Goal: Task Accomplishment & Management: Complete application form

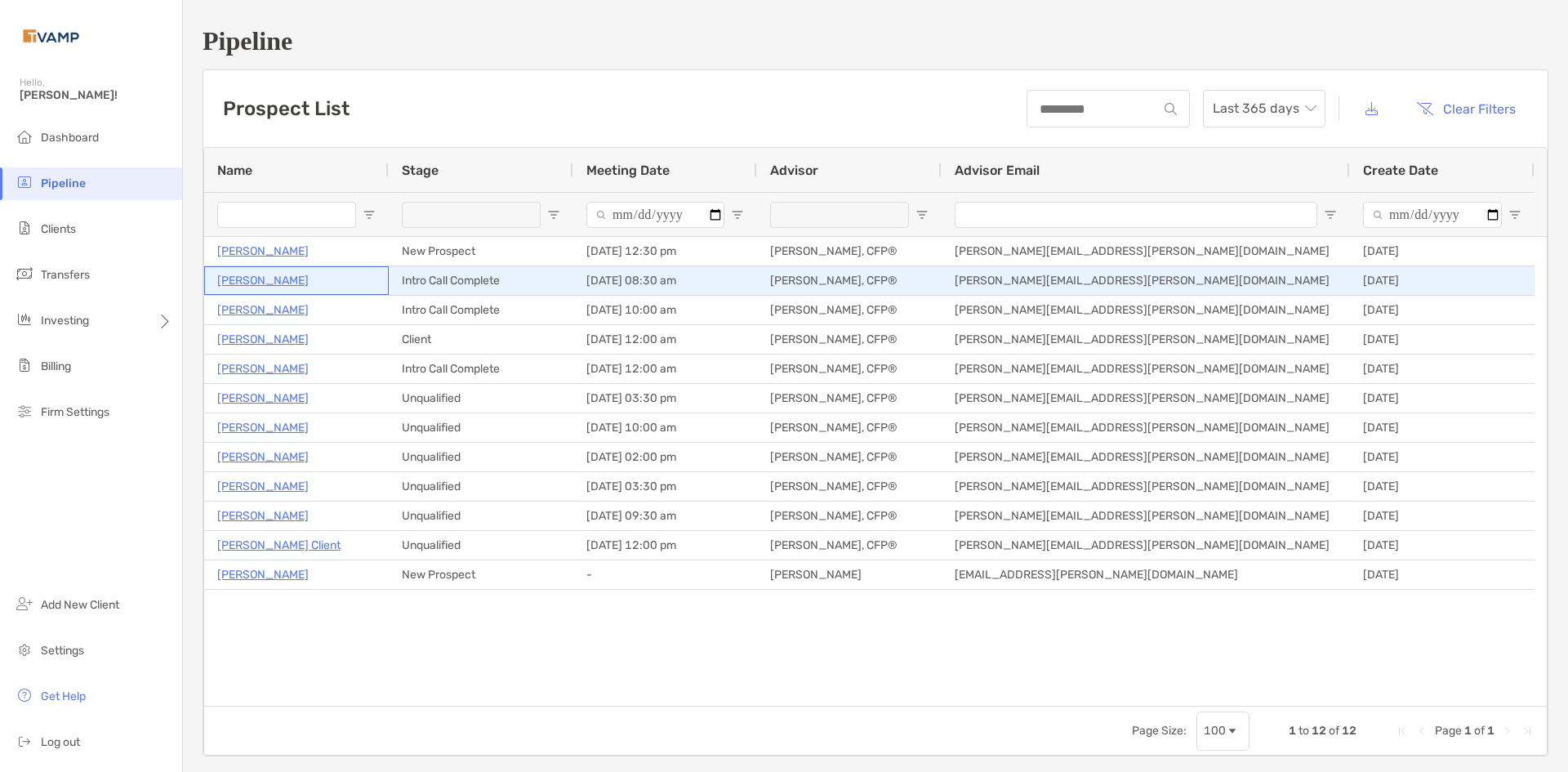
click at [269, 280] on p "[PERSON_NAME]" at bounding box center [263, 280] width 91 height 20
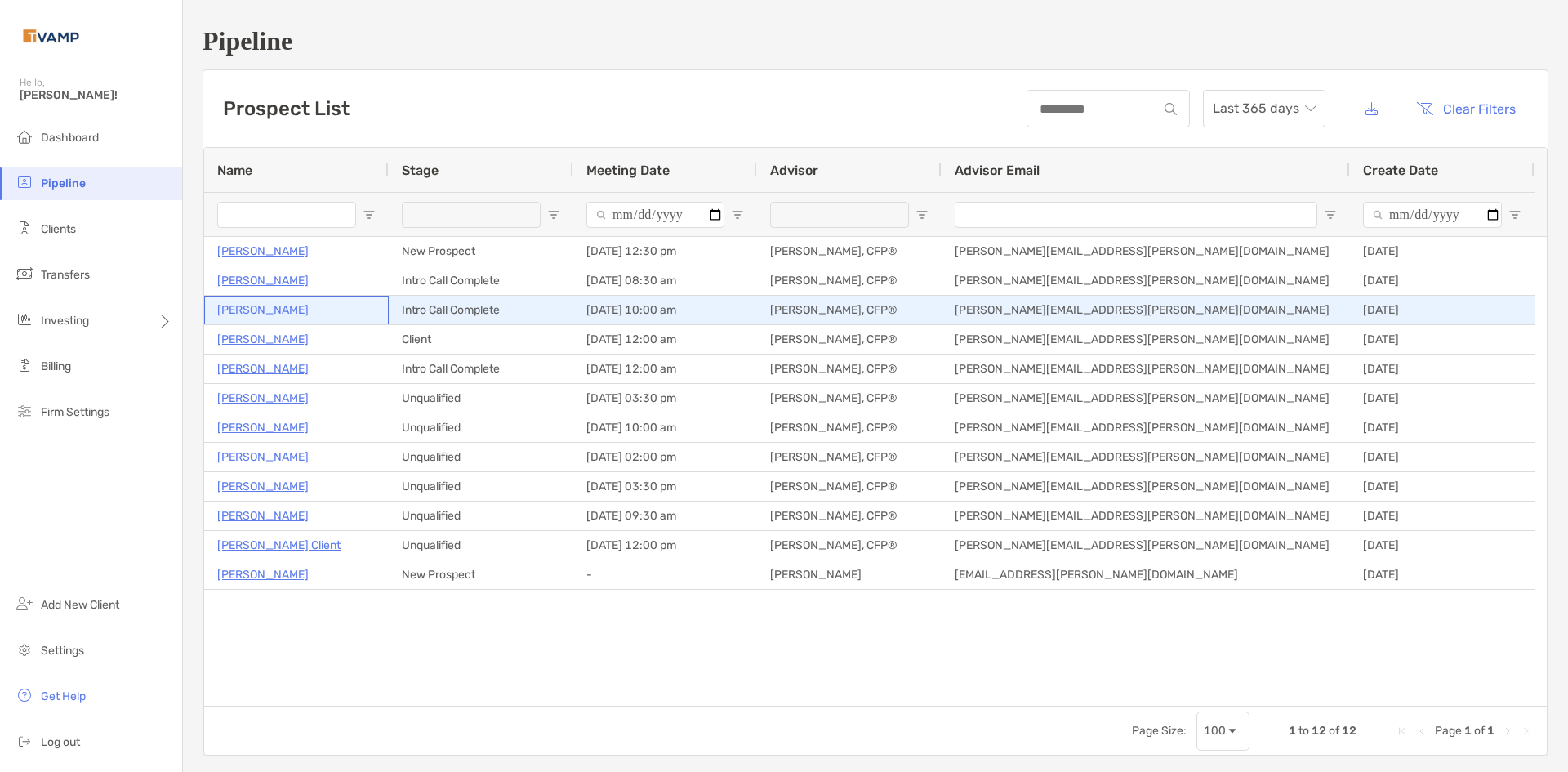
click at [253, 316] on p "[PERSON_NAME]" at bounding box center [263, 309] width 91 height 20
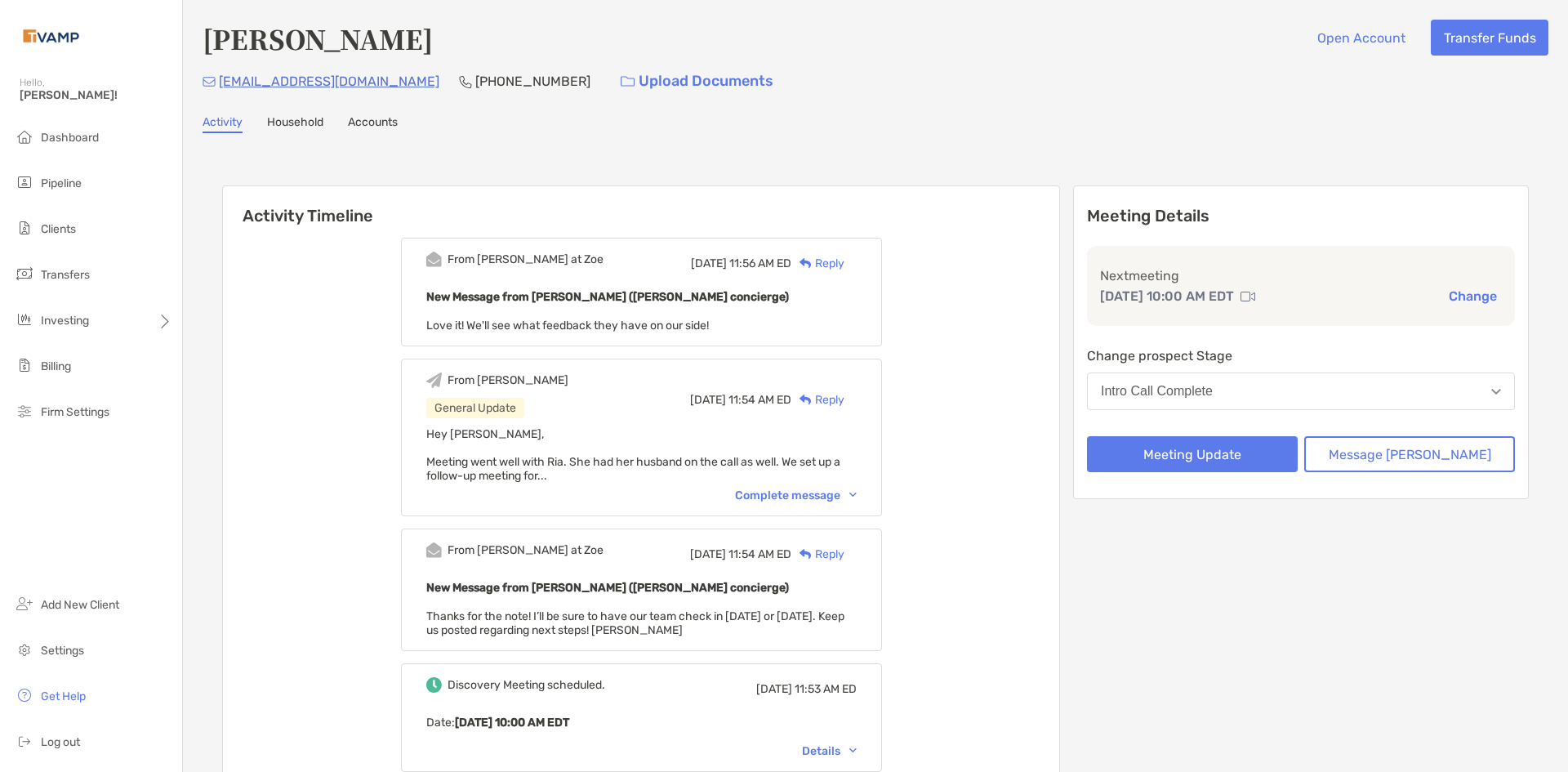
drag, startPoint x: 0, startPoint y: 0, endPoint x: 978, endPoint y: 131, distance: 986.7
click at [978, 131] on div "Activity Household Accounts" at bounding box center [875, 124] width 1346 height 18
drag, startPoint x: 973, startPoint y: 138, endPoint x: 999, endPoint y: 81, distance: 62.6
click at [999, 81] on div "everywoman30@hotmail.com (386) 848-3611 Upload Documents" at bounding box center [875, 81] width 1346 height 35
click at [857, 497] on img at bounding box center [853, 494] width 8 height 5
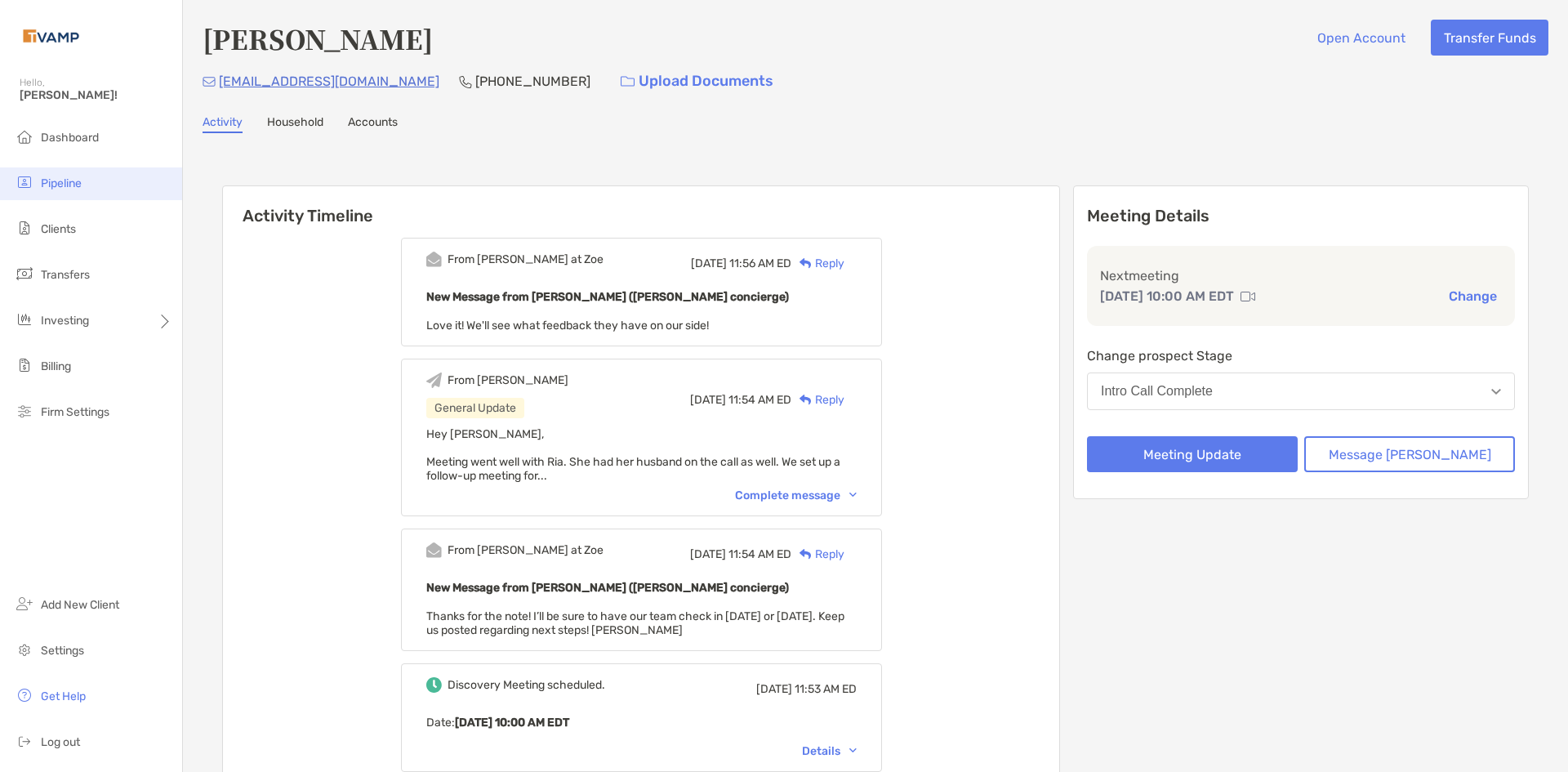
click at [67, 180] on span "Pipeline" at bounding box center [61, 183] width 41 height 14
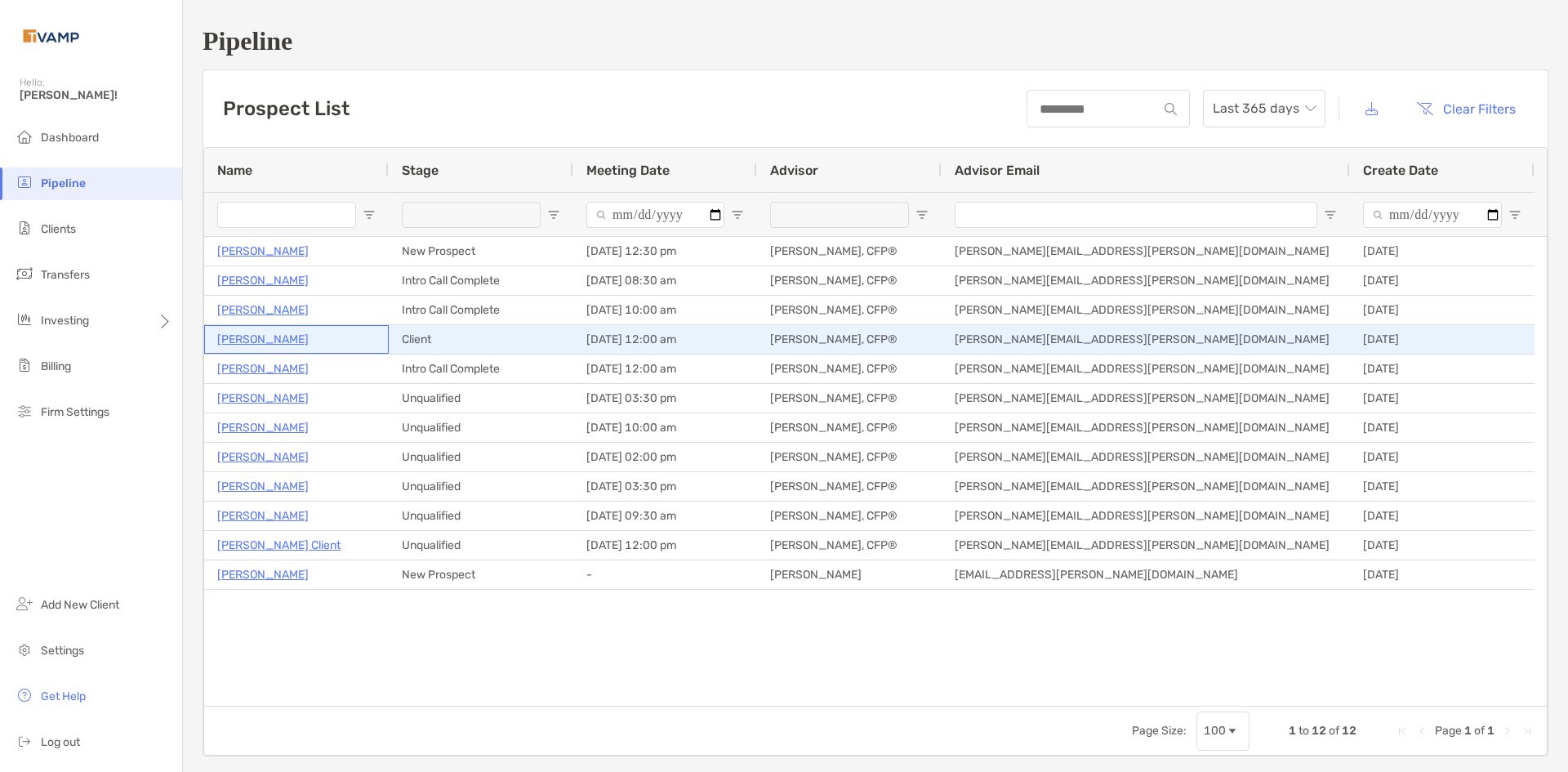
click at [270, 340] on p "[PERSON_NAME]" at bounding box center [263, 338] width 91 height 20
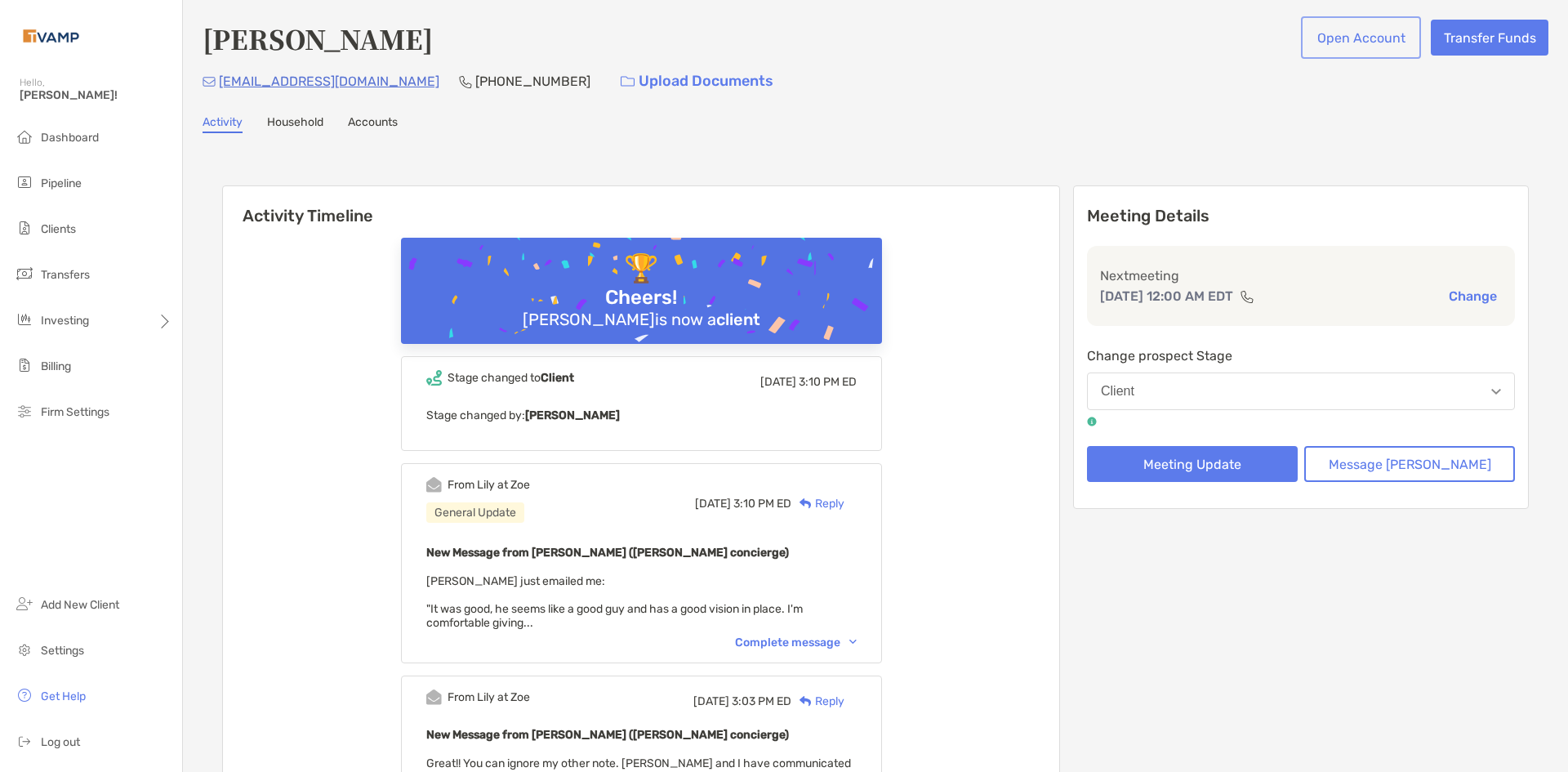
click at [1334, 25] on button "Open Account" at bounding box center [1360, 38] width 113 height 36
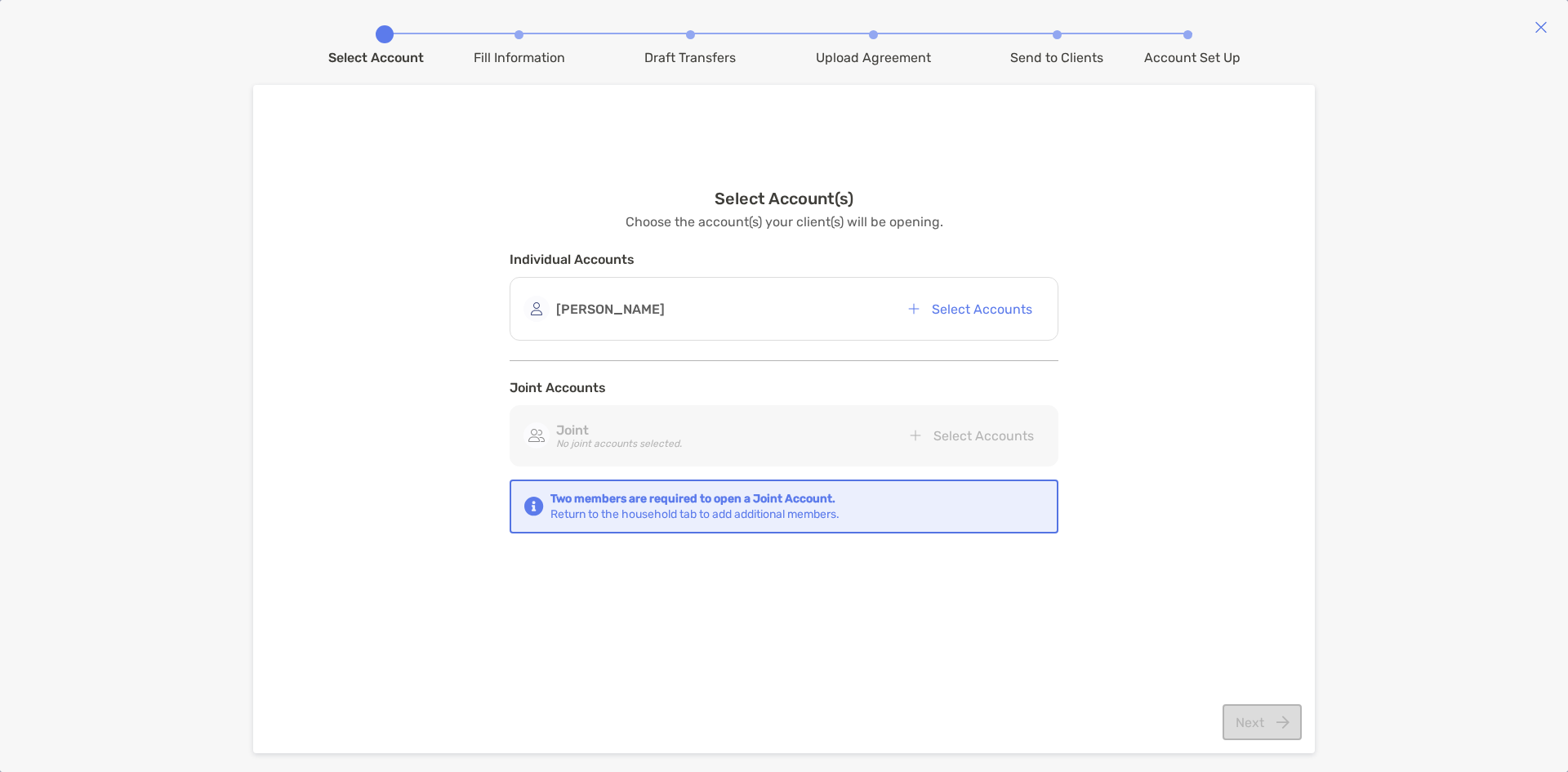
click at [778, 280] on div "[PERSON_NAME] Select Accounts" at bounding box center [784, 308] width 549 height 64
click at [788, 296] on div "Nicholas Fancera Select Accounts" at bounding box center [784, 309] width 521 height 36
click at [928, 303] on button "Select Accounts" at bounding box center [969, 309] width 149 height 36
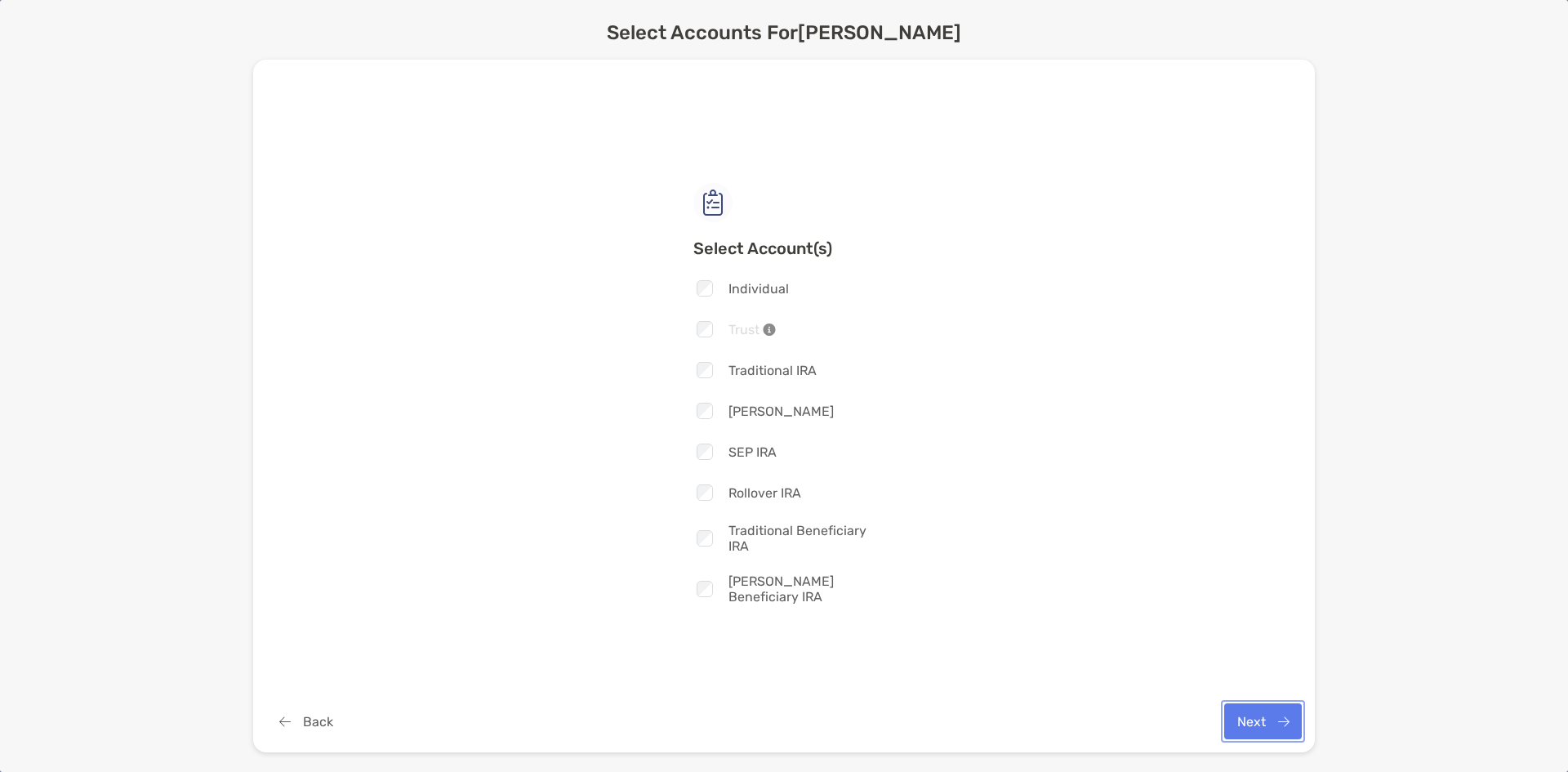
click at [1266, 713] on button "Next" at bounding box center [1263, 722] width 78 height 36
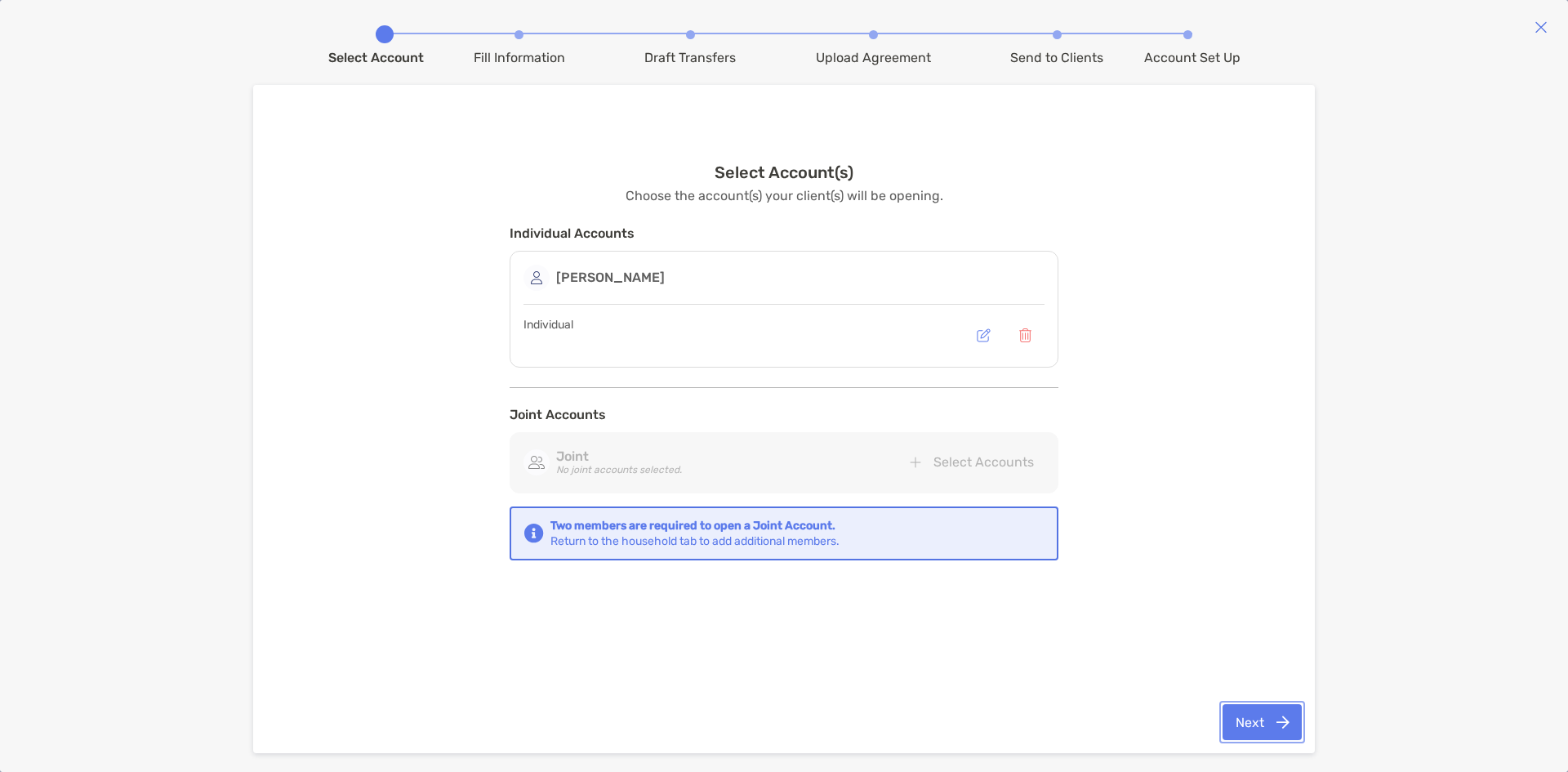
click at [1287, 721] on button "Next" at bounding box center [1262, 723] width 79 height 36
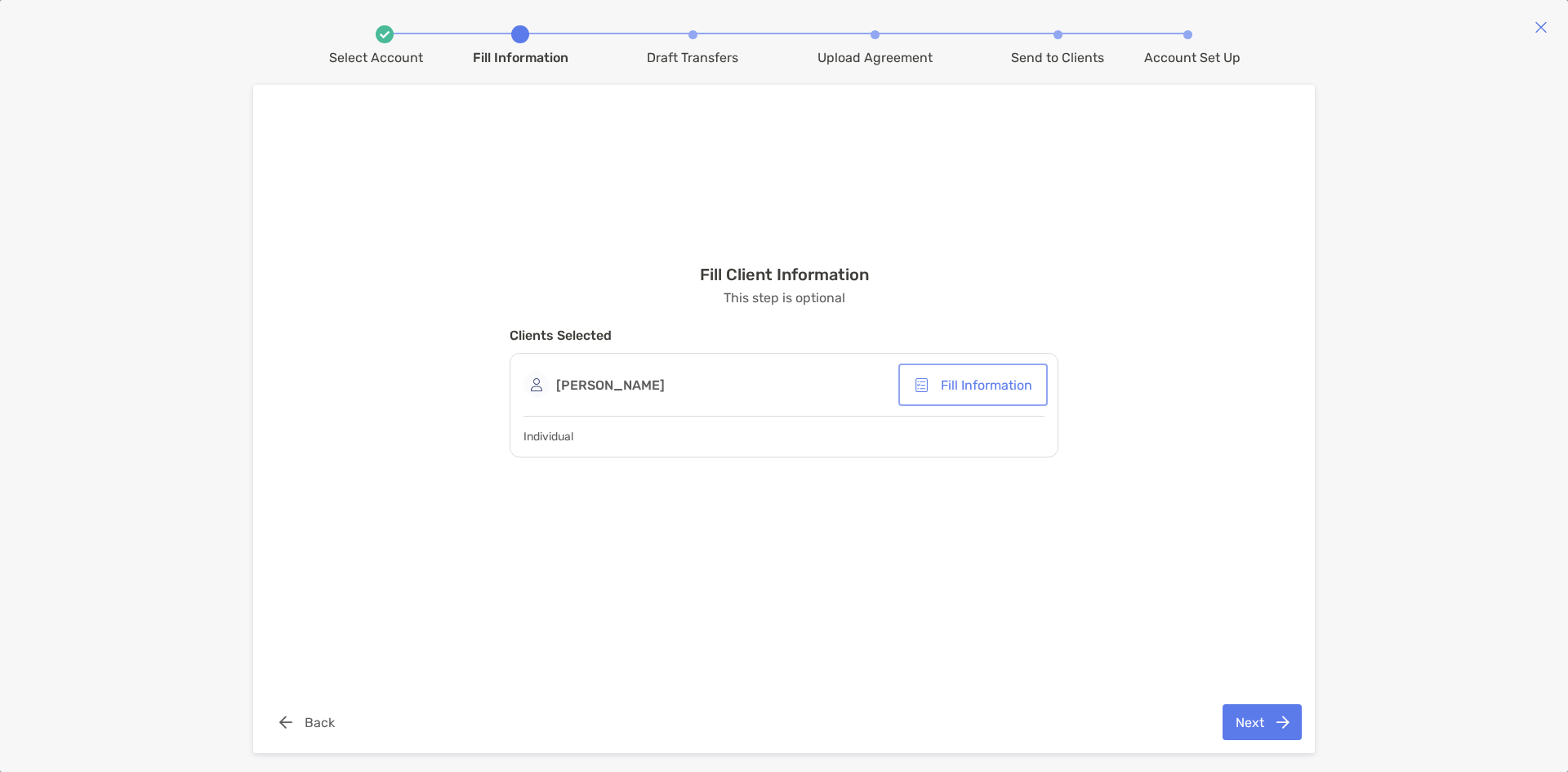
click at [942, 384] on button "Fill Information" at bounding box center [973, 385] width 143 height 36
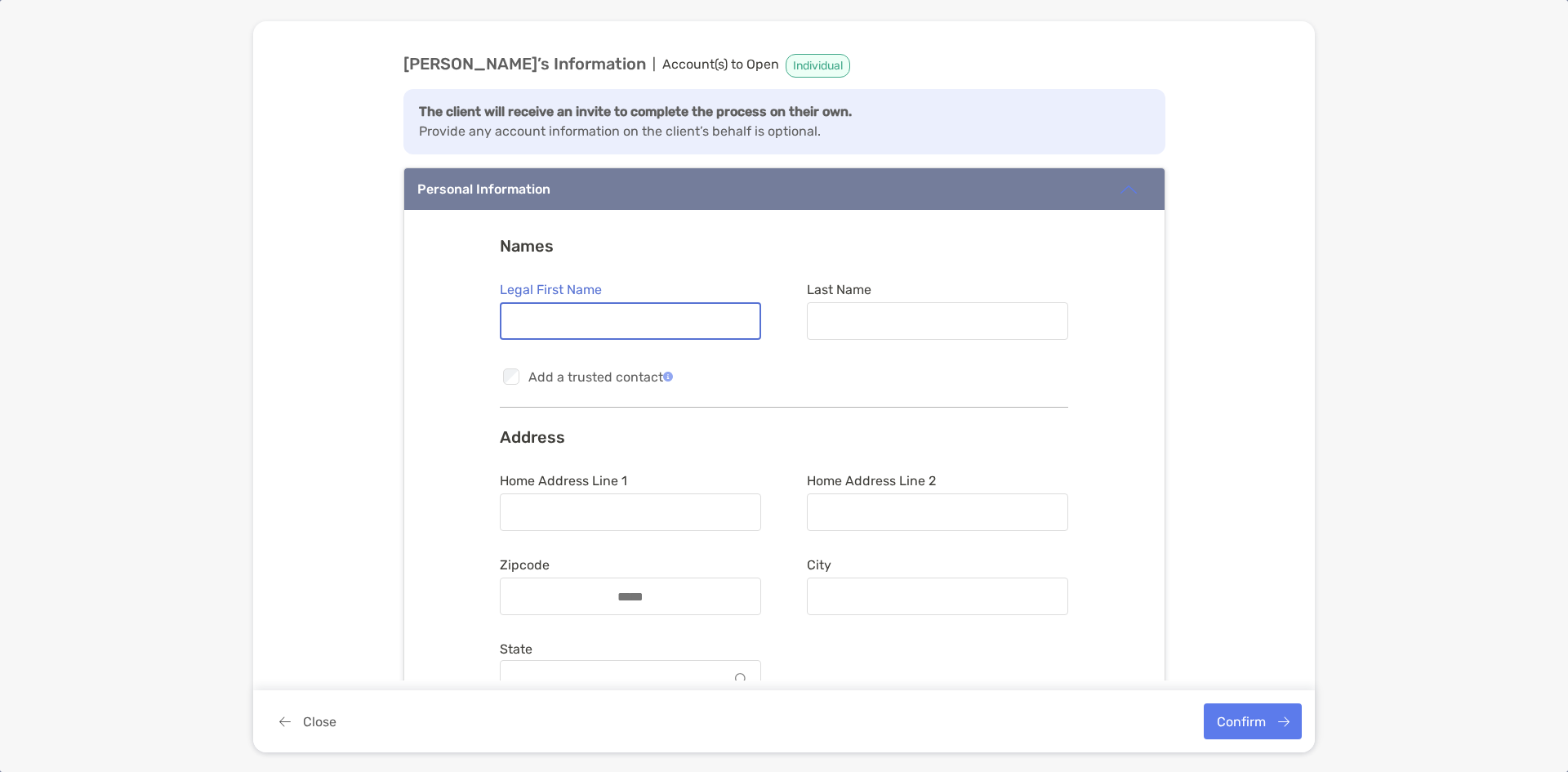
click at [647, 326] on input "Legal First Name" at bounding box center [631, 321] width 258 height 14
type input "********"
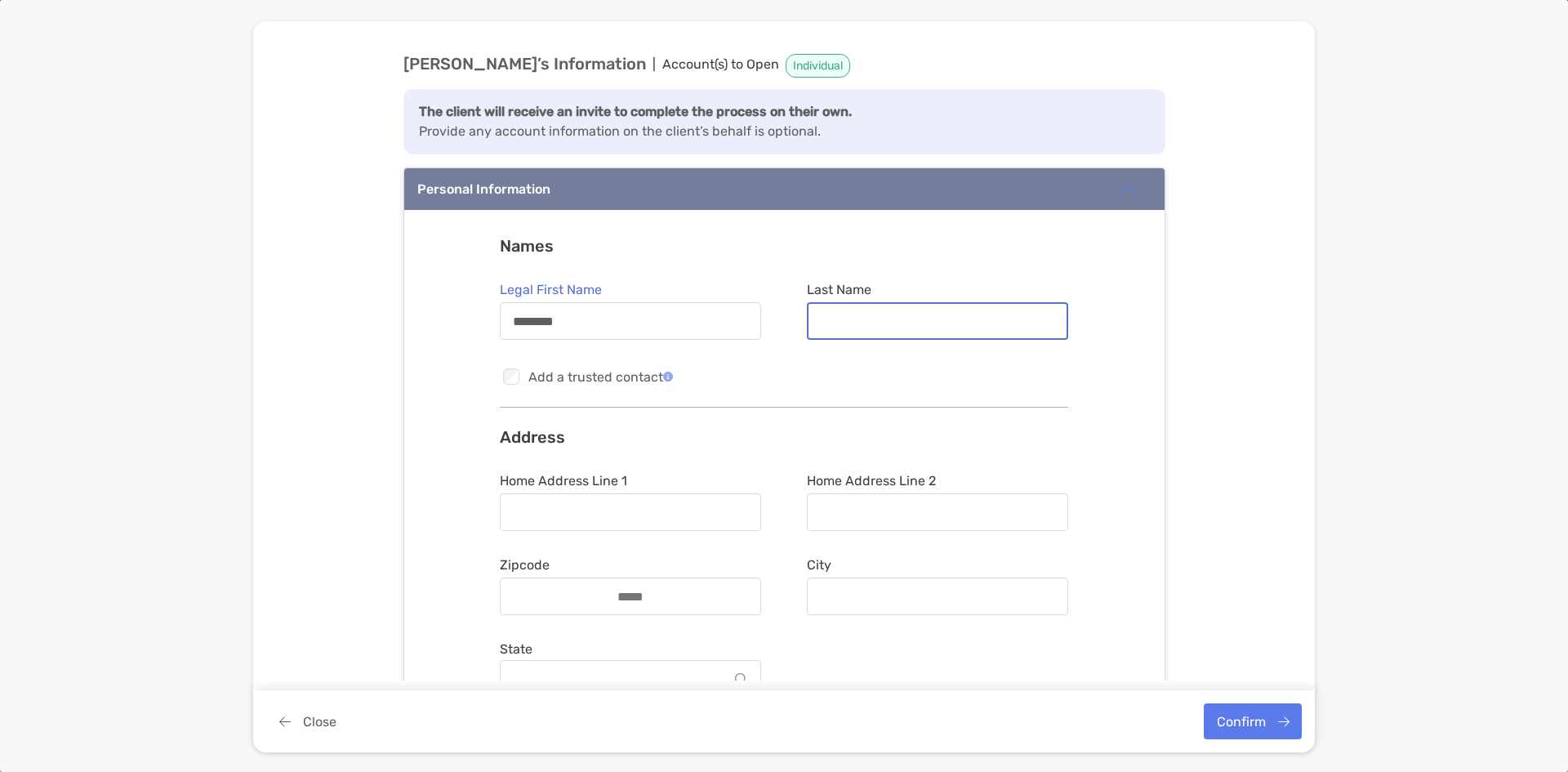
click at [845, 318] on input "Last Name" at bounding box center [938, 321] width 258 height 14
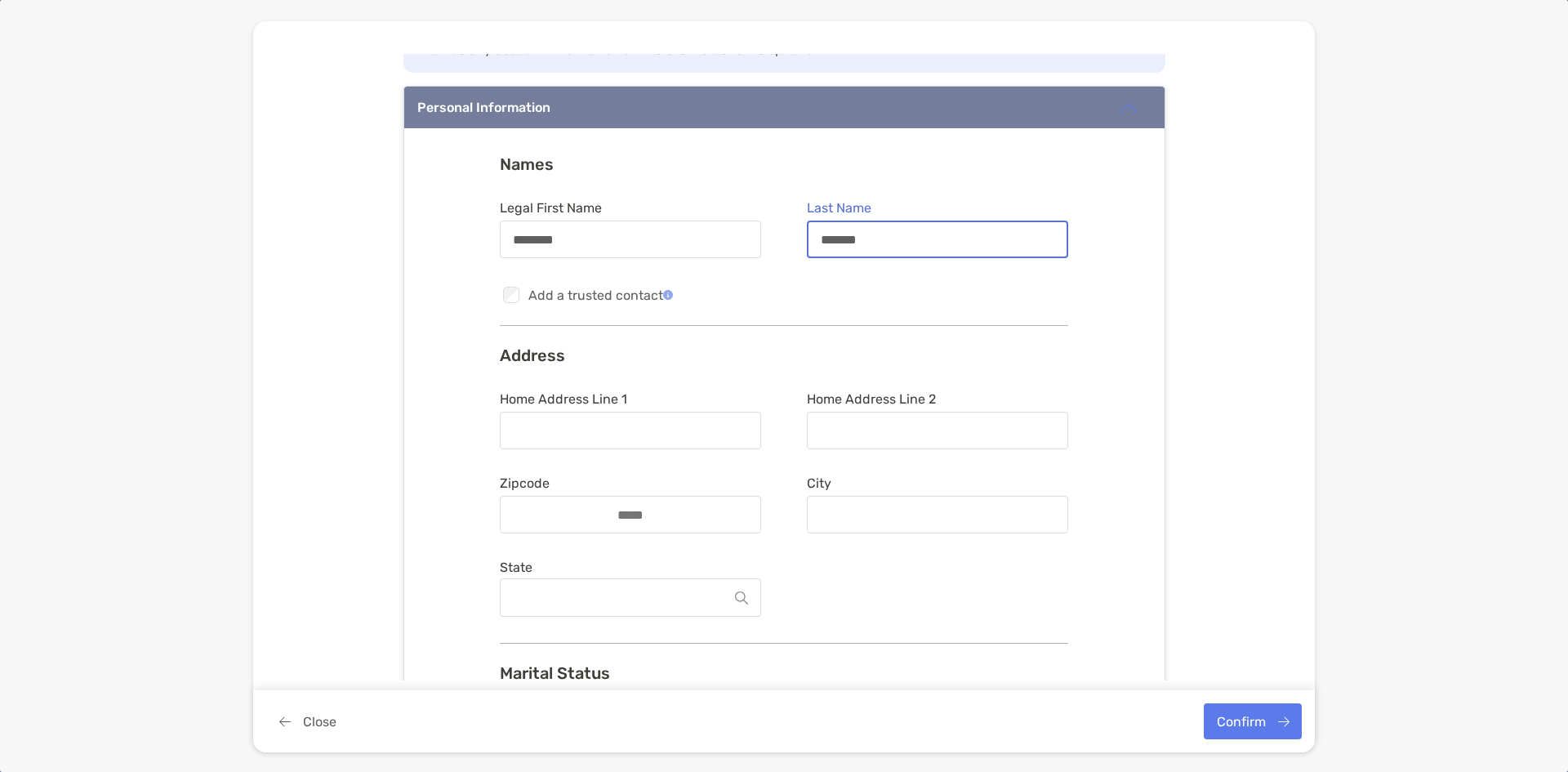
type input "*******"
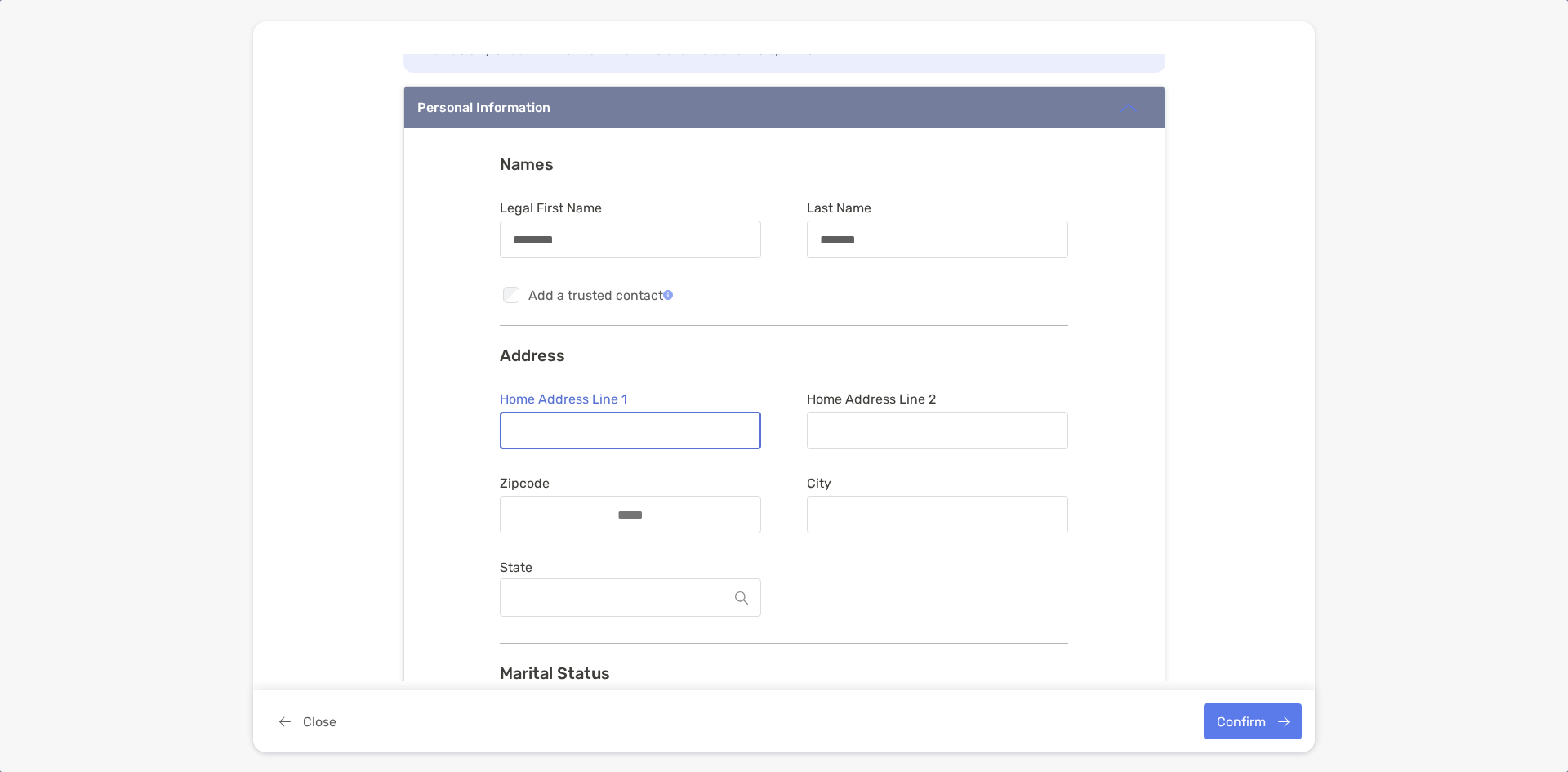
click at [626, 424] on input "Home Address Line 1" at bounding box center [631, 431] width 258 height 14
click at [701, 362] on h3 "Address" at bounding box center [784, 356] width 568 height 20
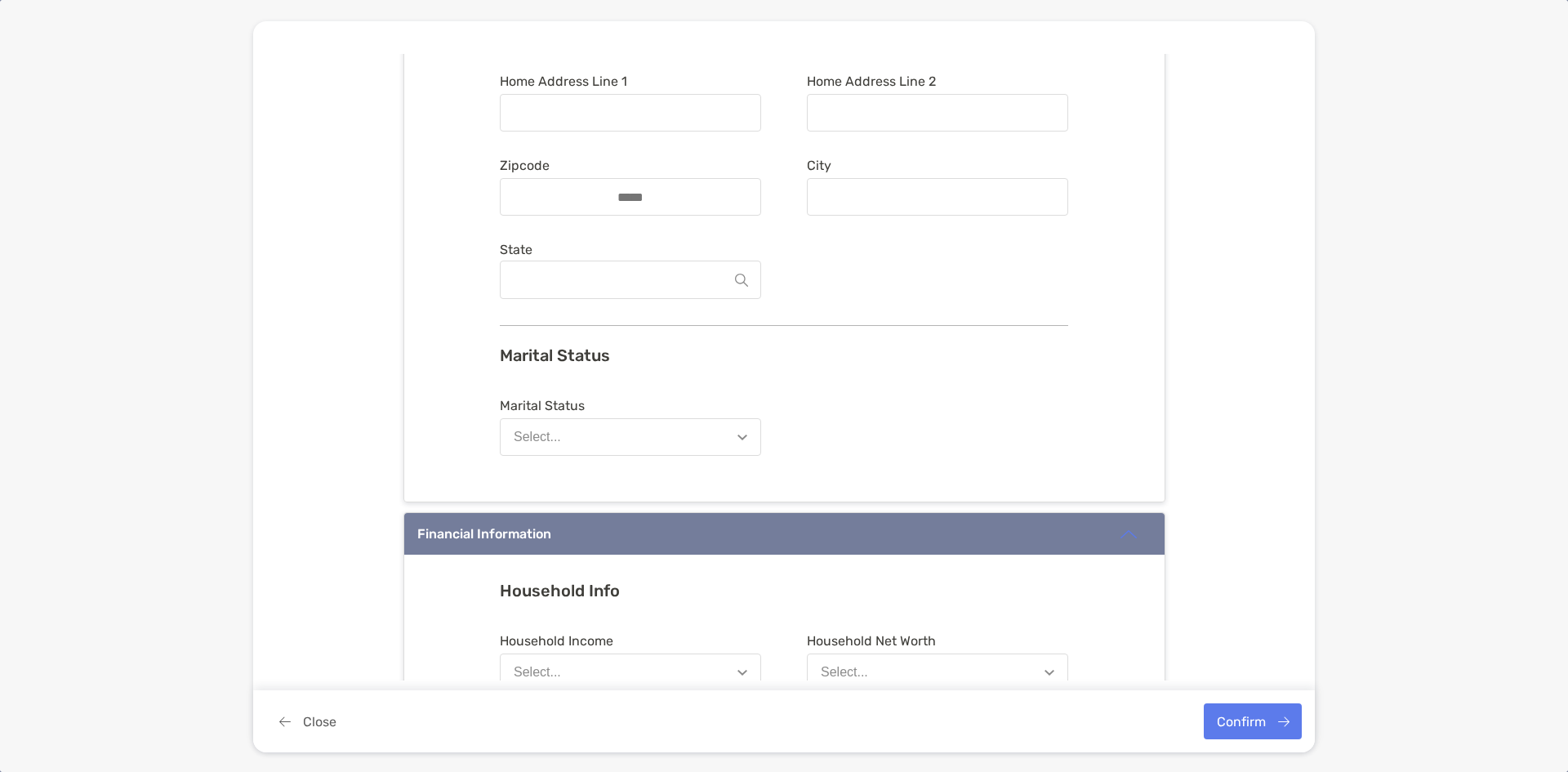
scroll to position [409, 0]
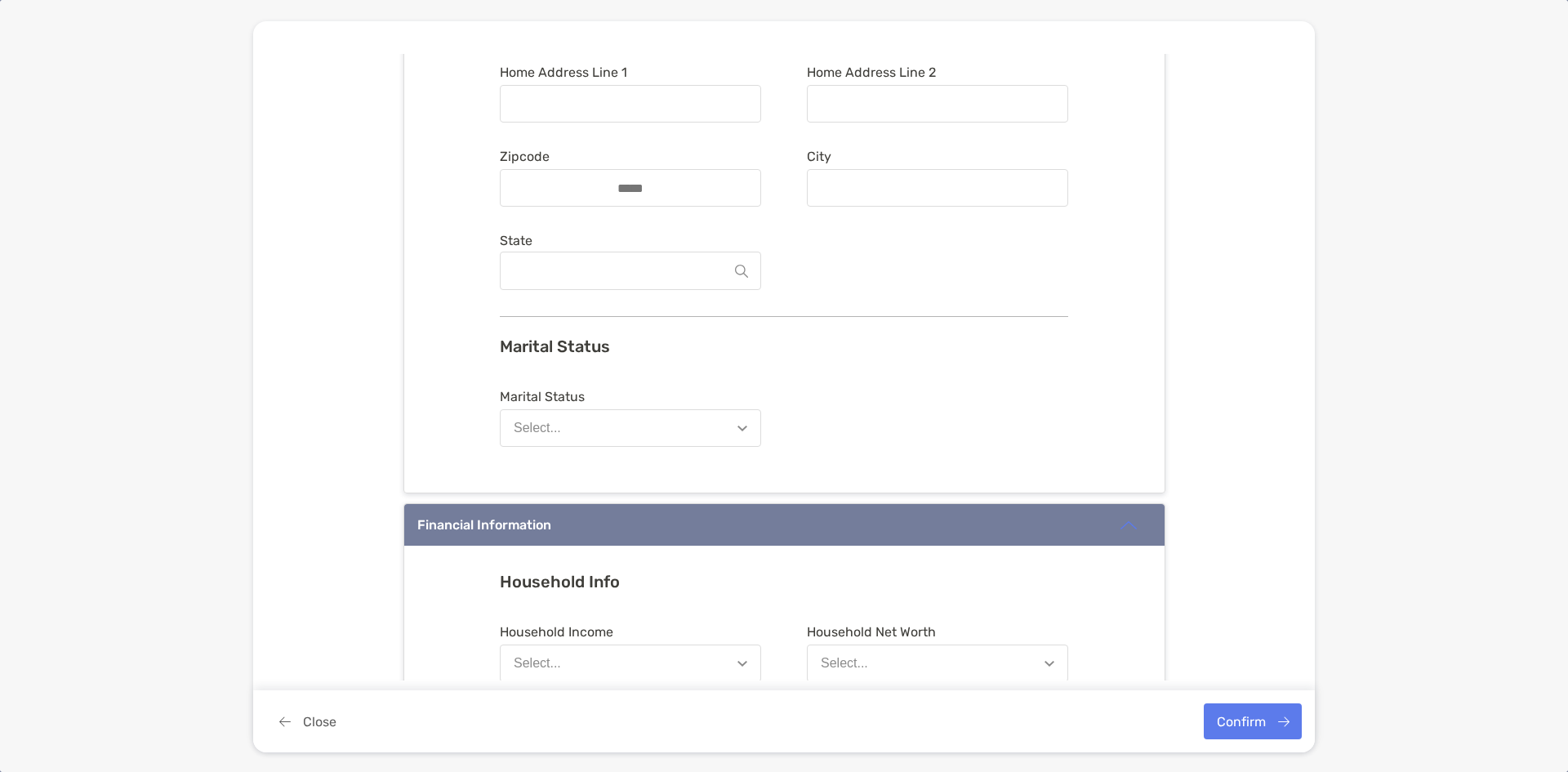
click at [648, 430] on button "Select..." at bounding box center [630, 429] width 261 height 38
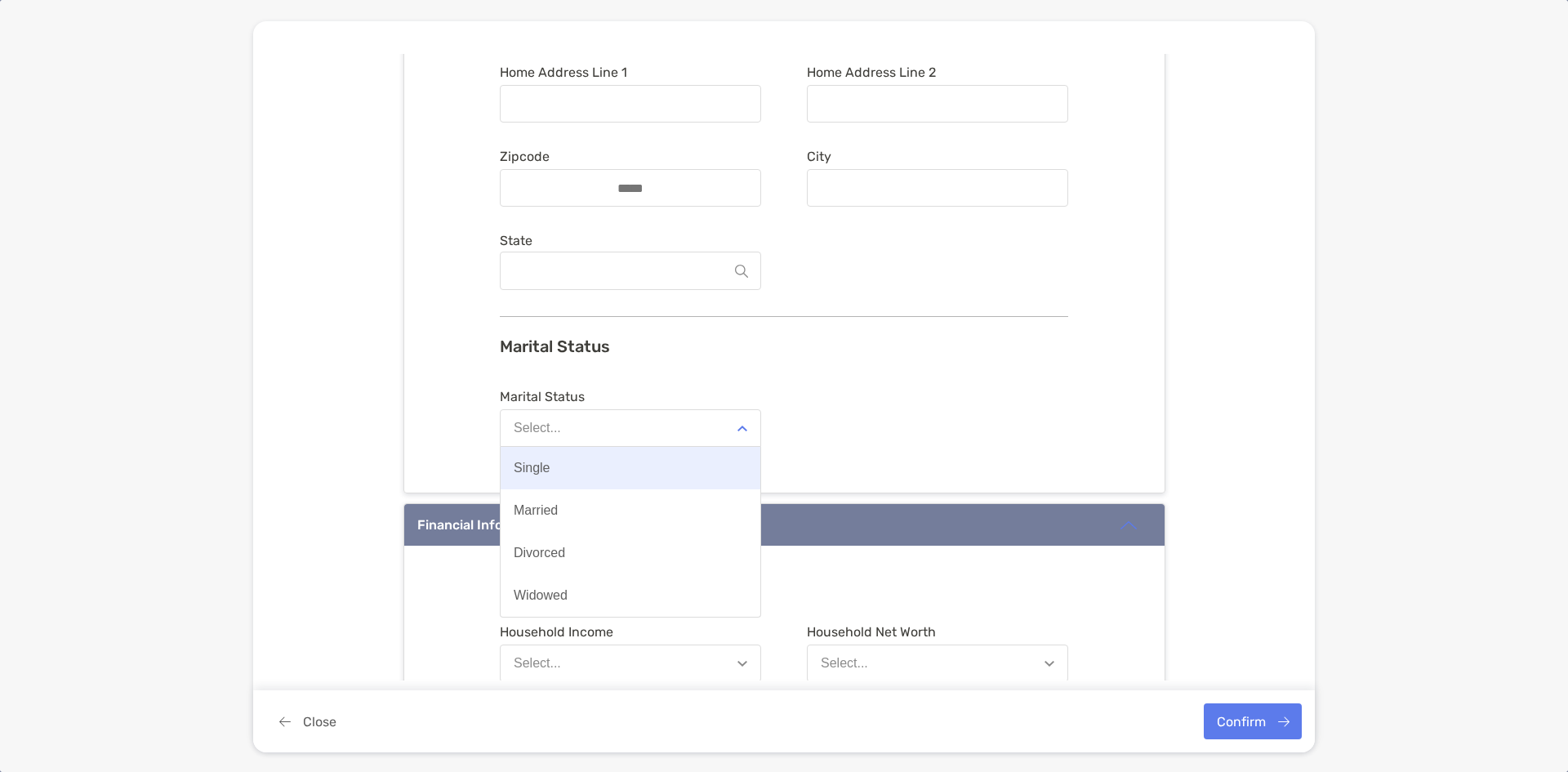
click at [601, 479] on button "Single" at bounding box center [630, 468] width 259 height 43
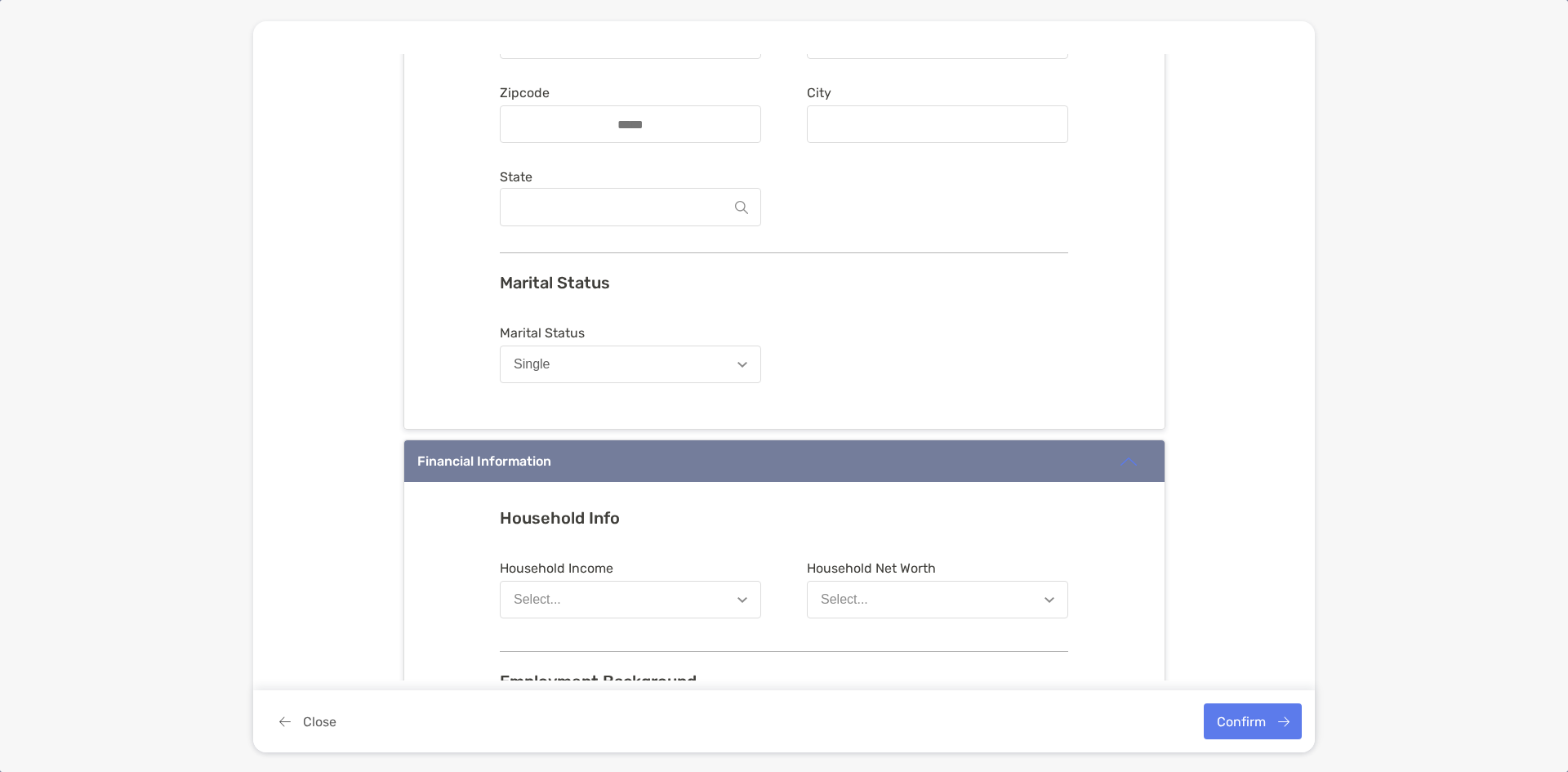
scroll to position [654, 0]
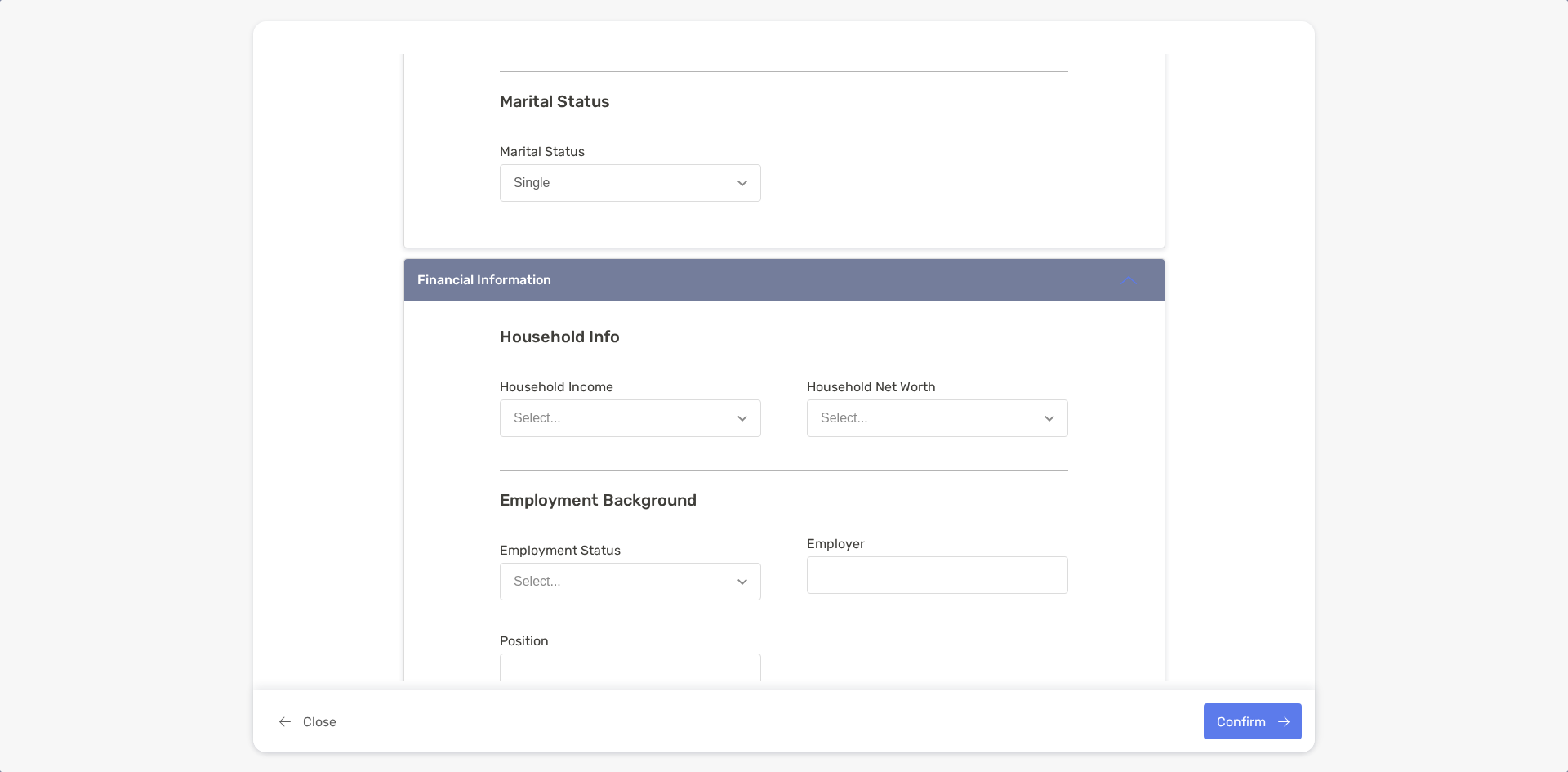
click at [639, 415] on button "Select..." at bounding box center [630, 418] width 261 height 38
click at [617, 546] on div "$50,001 - $100,000" at bounding box center [570, 543] width 113 height 14
click at [860, 420] on div "Select..." at bounding box center [845, 417] width 48 height 14
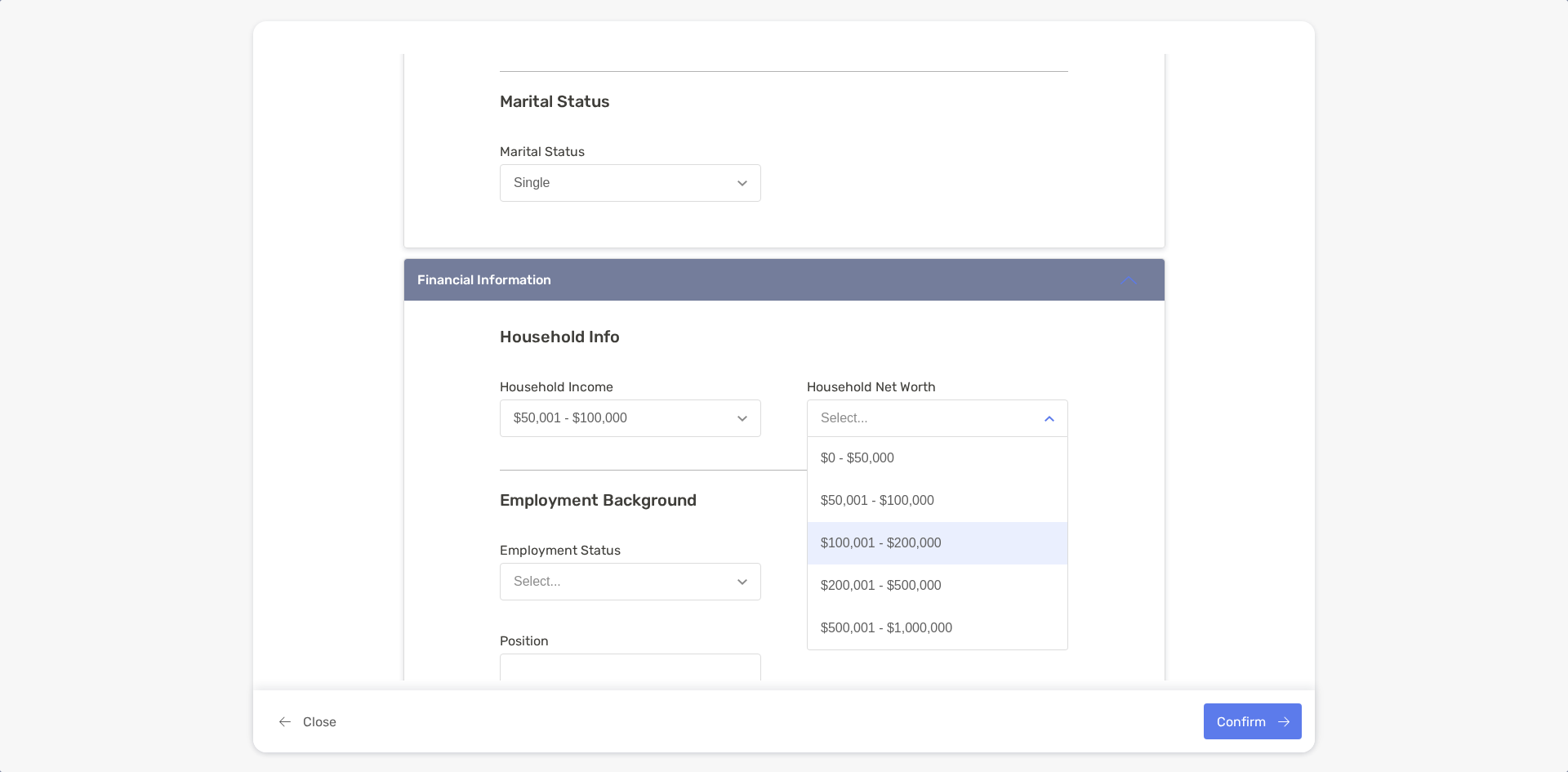
click at [897, 548] on div "$100,001 - $200,000" at bounding box center [881, 543] width 121 height 14
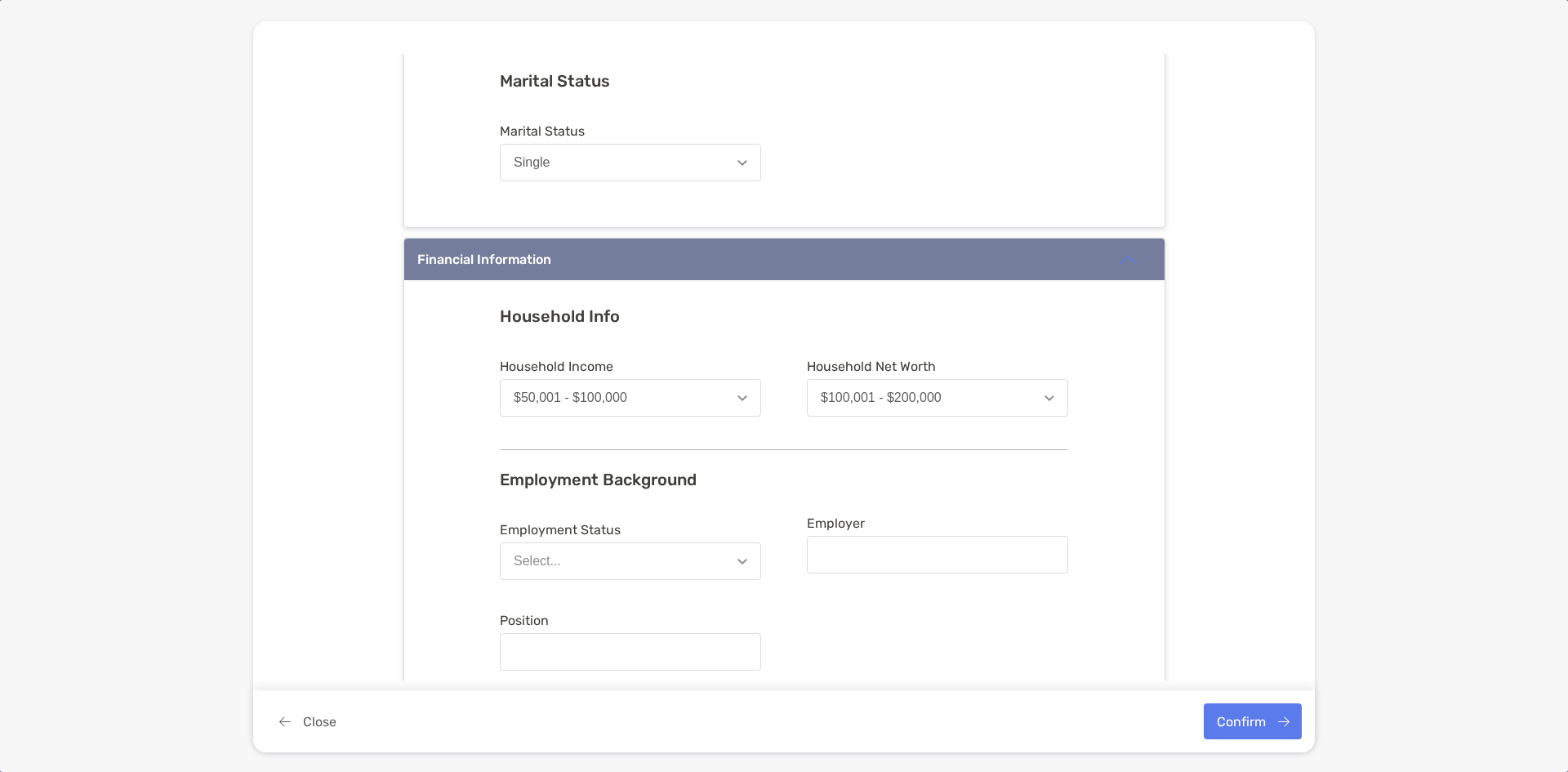
scroll to position [735, 0]
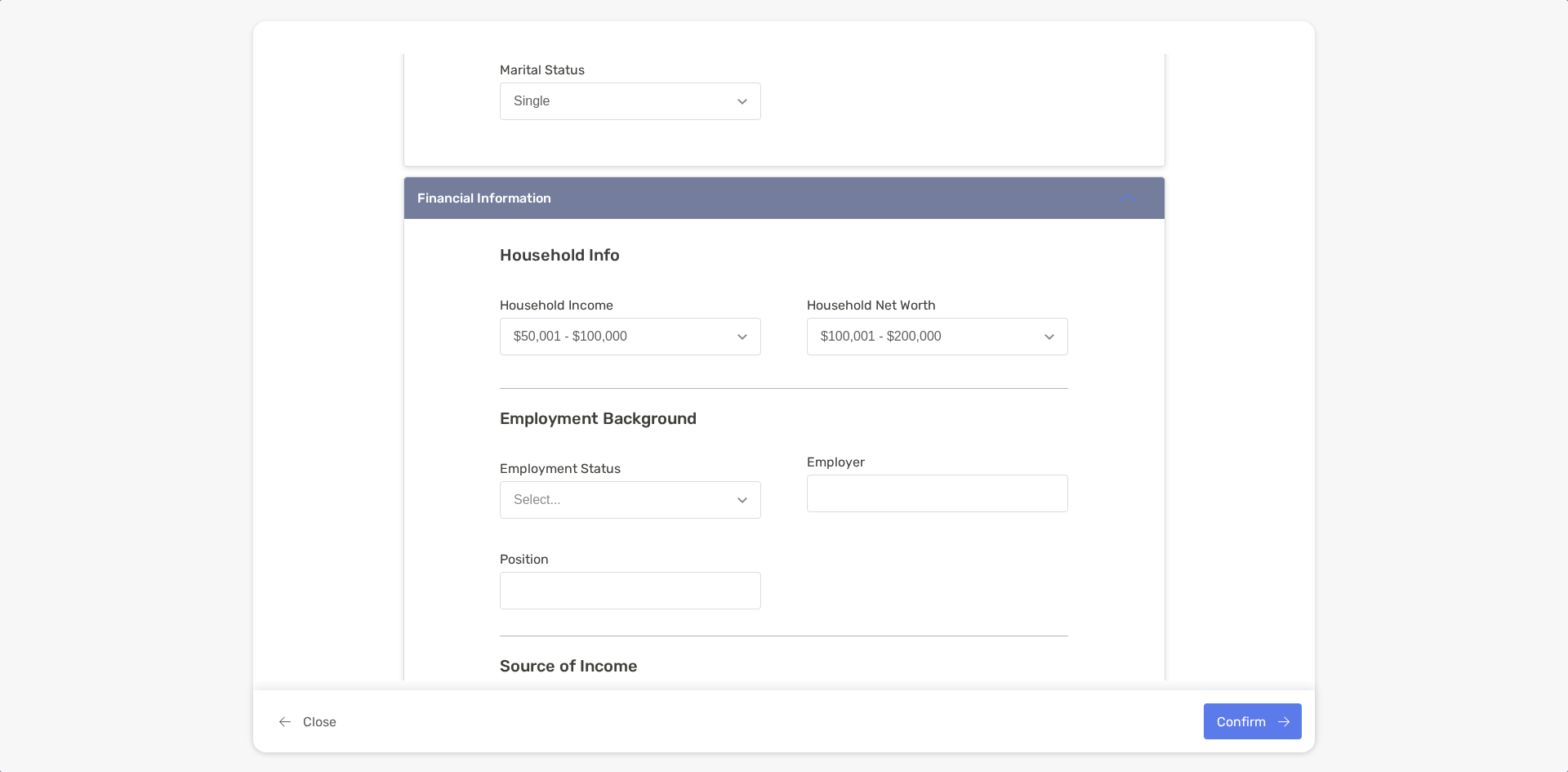
click at [619, 489] on button "Select..." at bounding box center [630, 500] width 261 height 38
click at [581, 548] on button "Employed" at bounding box center [630, 540] width 259 height 43
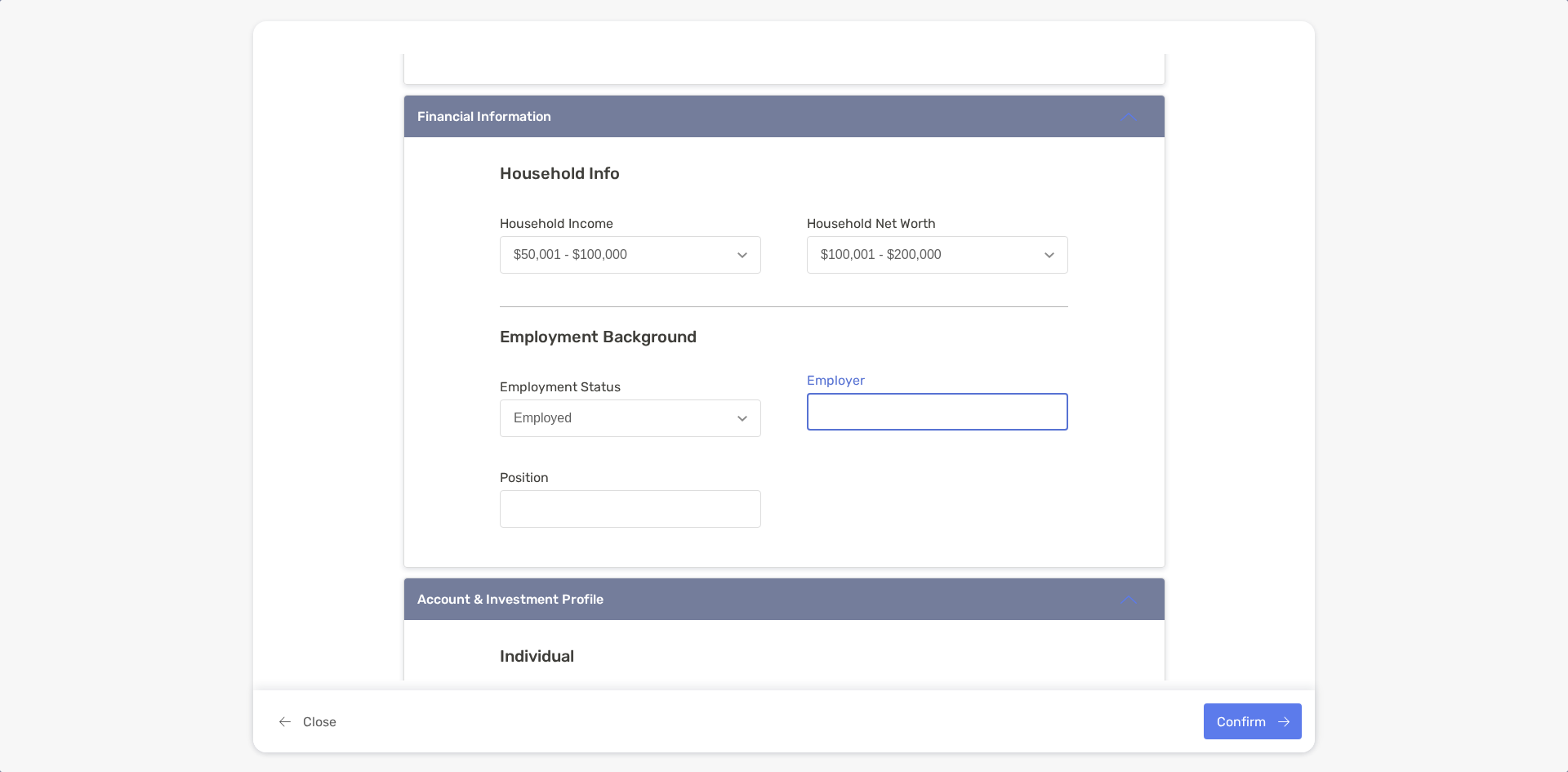
click at [876, 407] on input "Employer" at bounding box center [938, 412] width 258 height 14
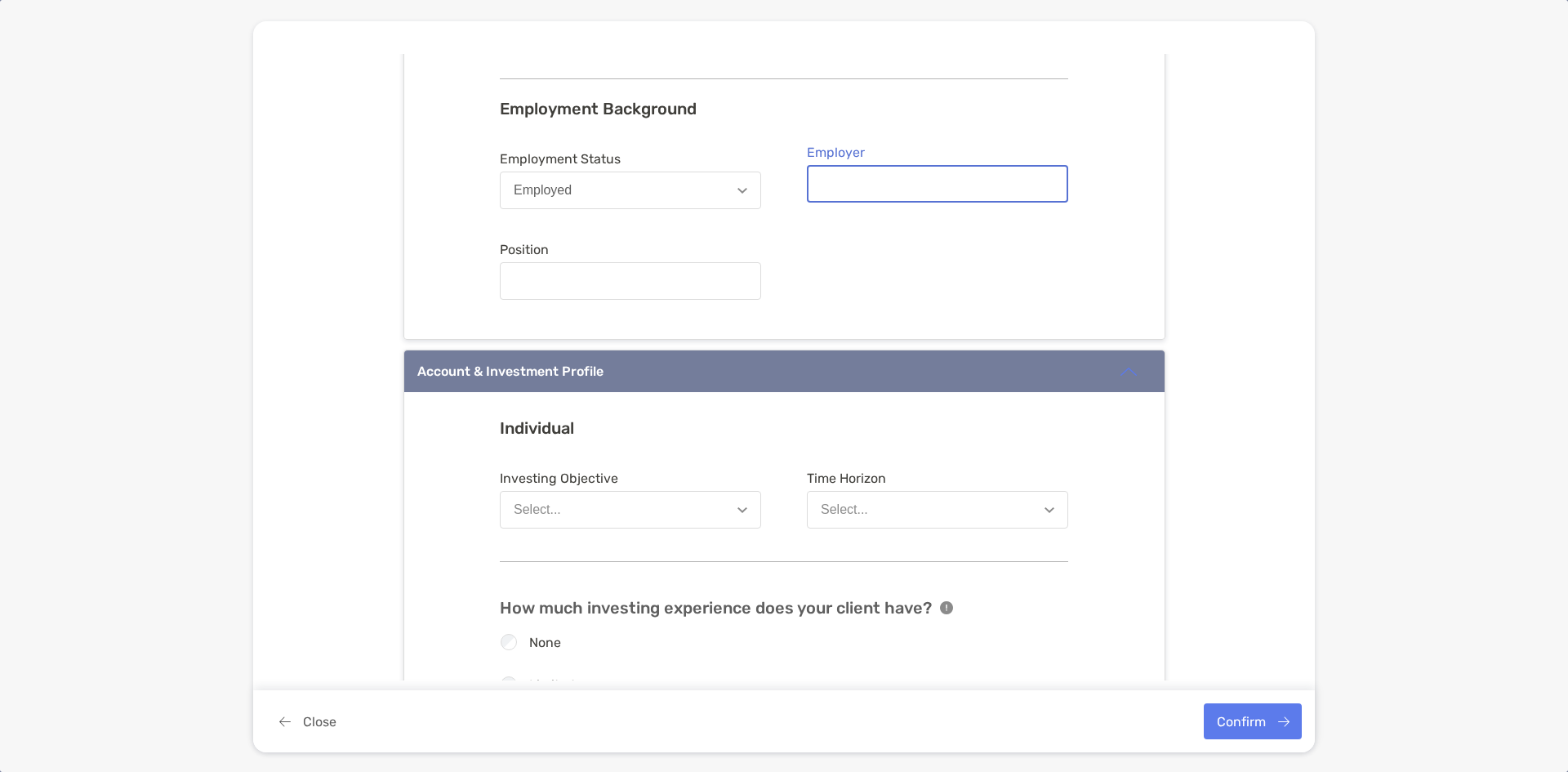
scroll to position [1226, 0]
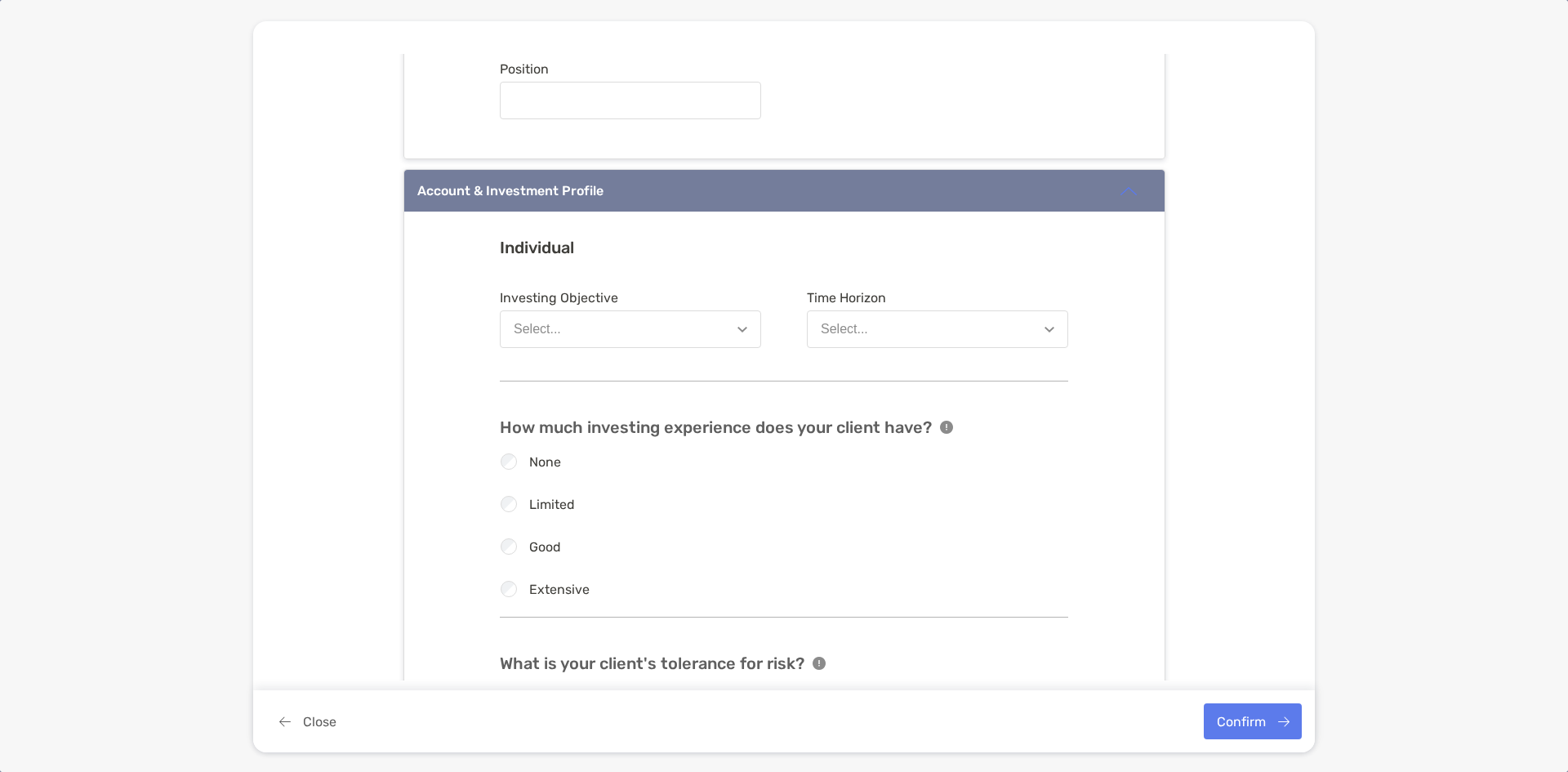
click at [607, 337] on button "Select..." at bounding box center [630, 330] width 261 height 38
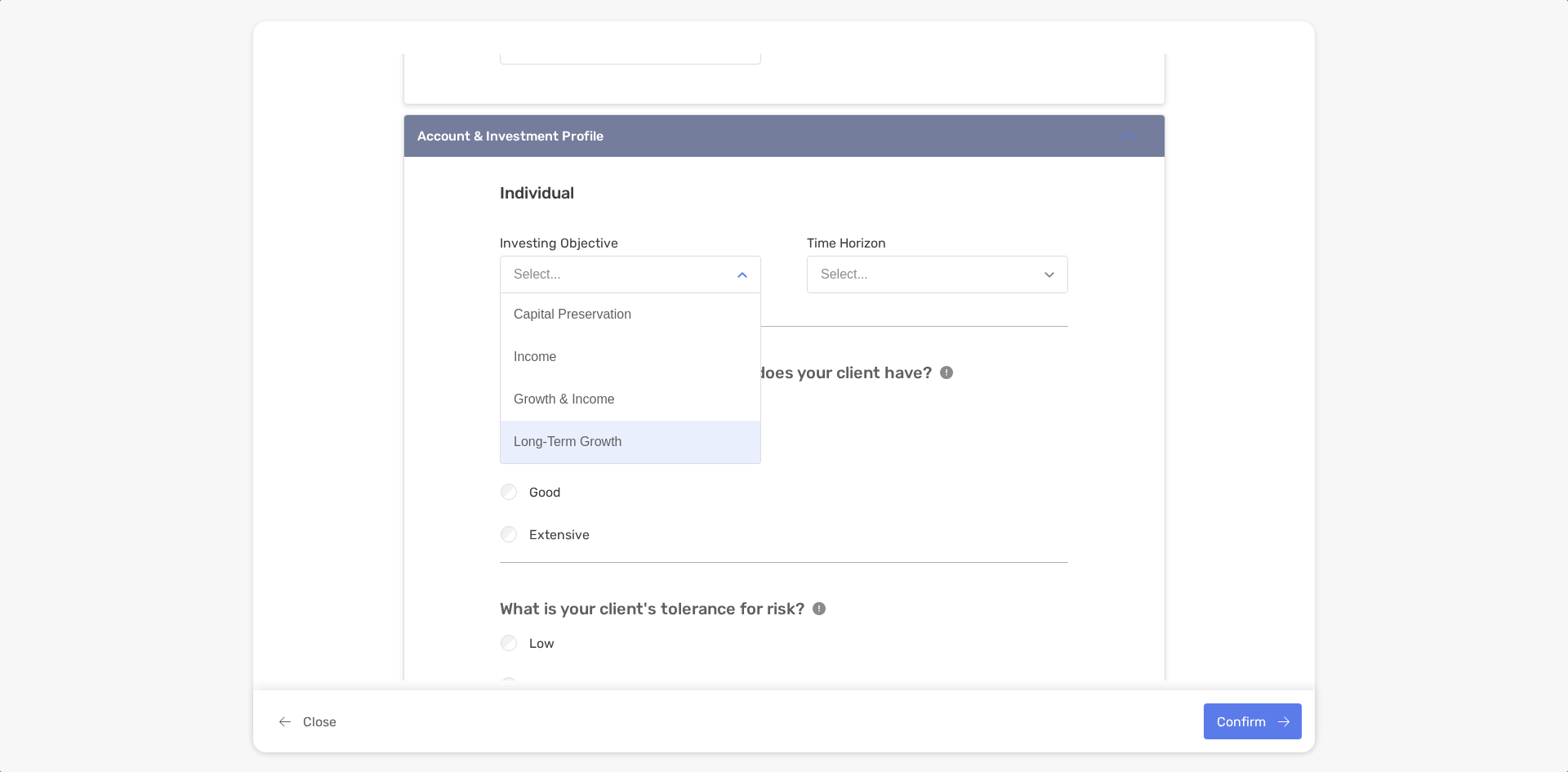
scroll to position [1307, 0]
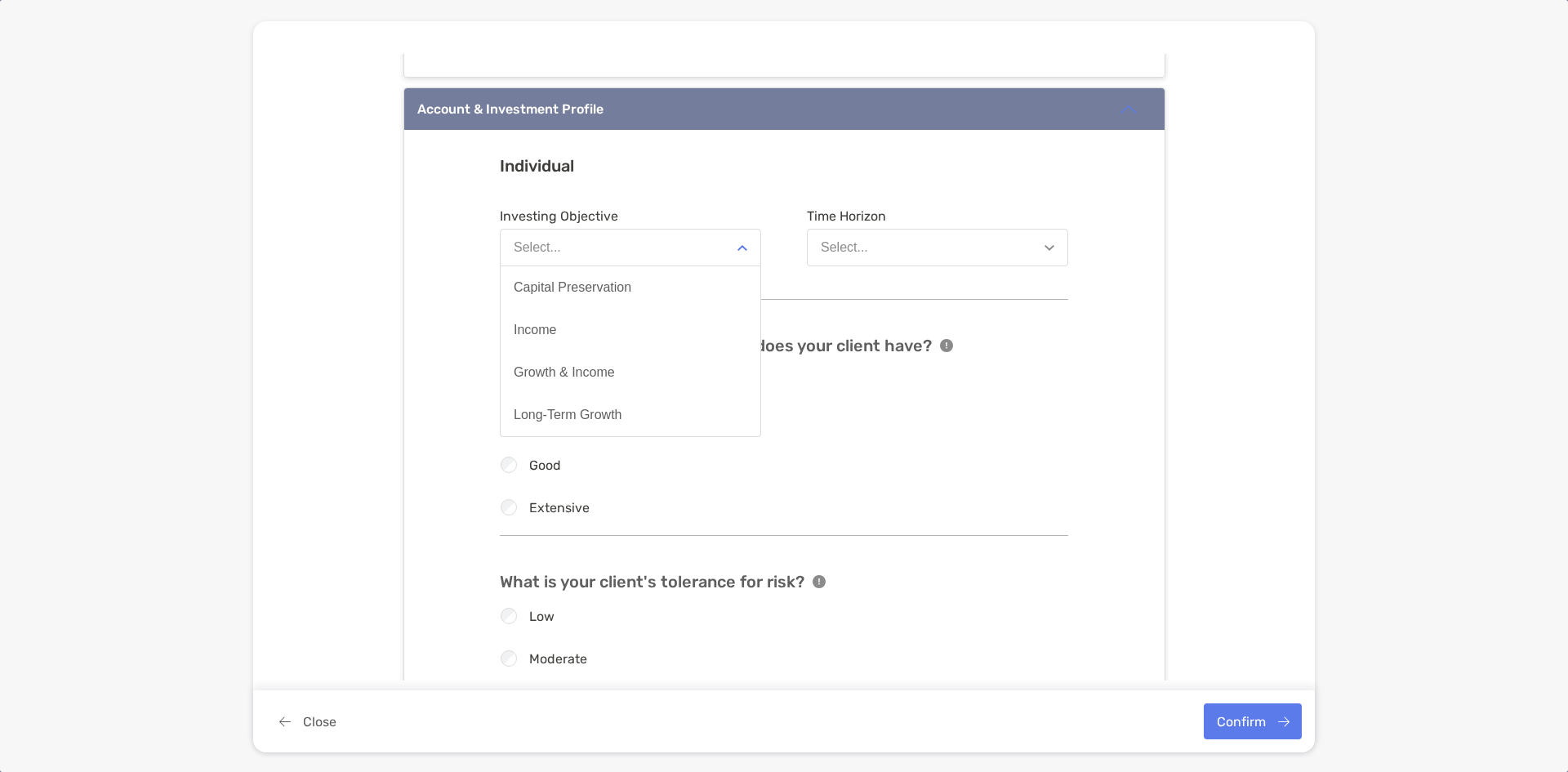
drag, startPoint x: 641, startPoint y: 412, endPoint x: 653, endPoint y: 406, distance: 13.4
click at [641, 412] on button "Long-Term Growth" at bounding box center [630, 415] width 259 height 43
click at [859, 250] on div "Select..." at bounding box center [845, 247] width 48 height 14
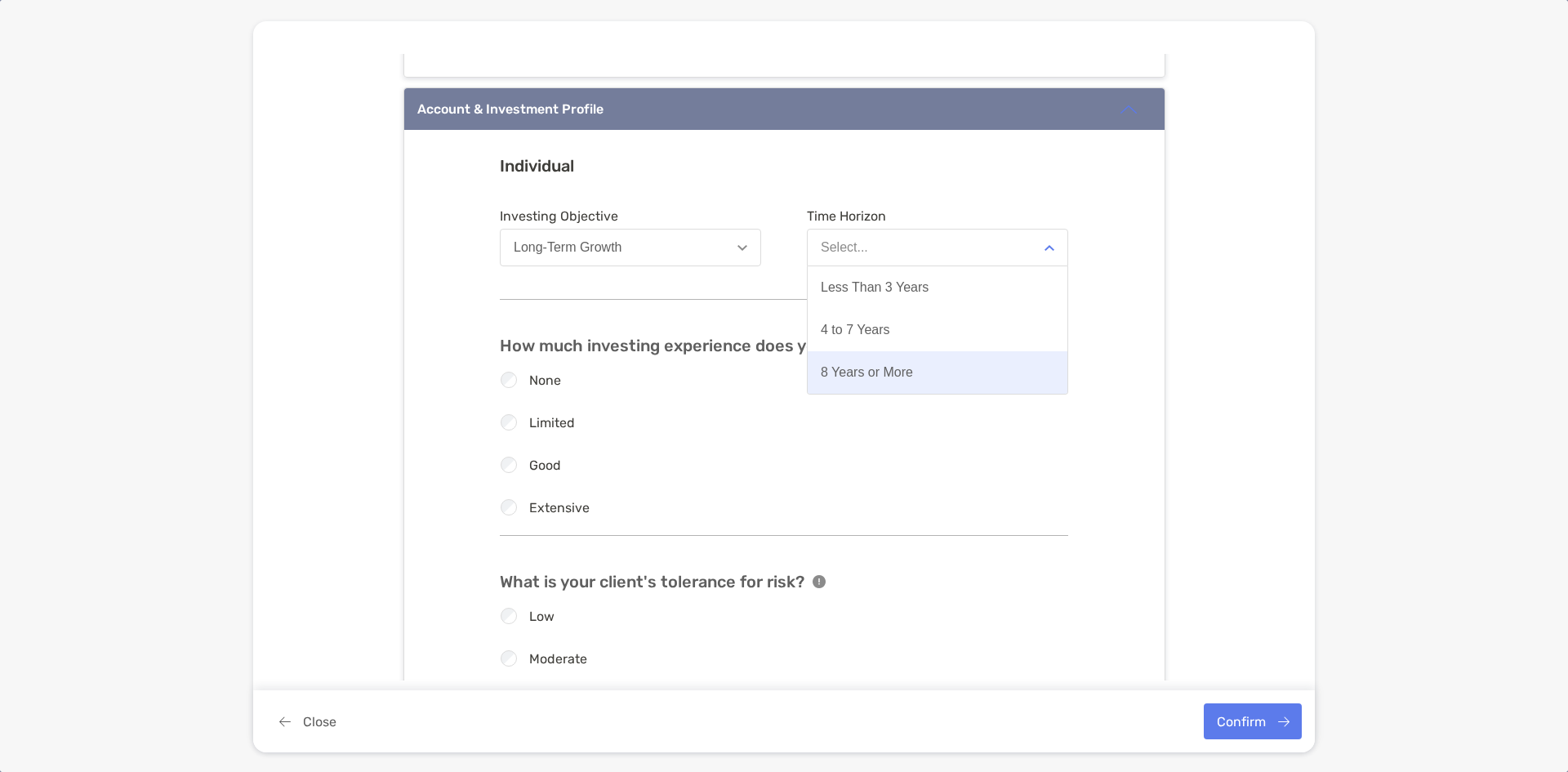
click at [872, 373] on div "8 Years or More" at bounding box center [867, 372] width 92 height 14
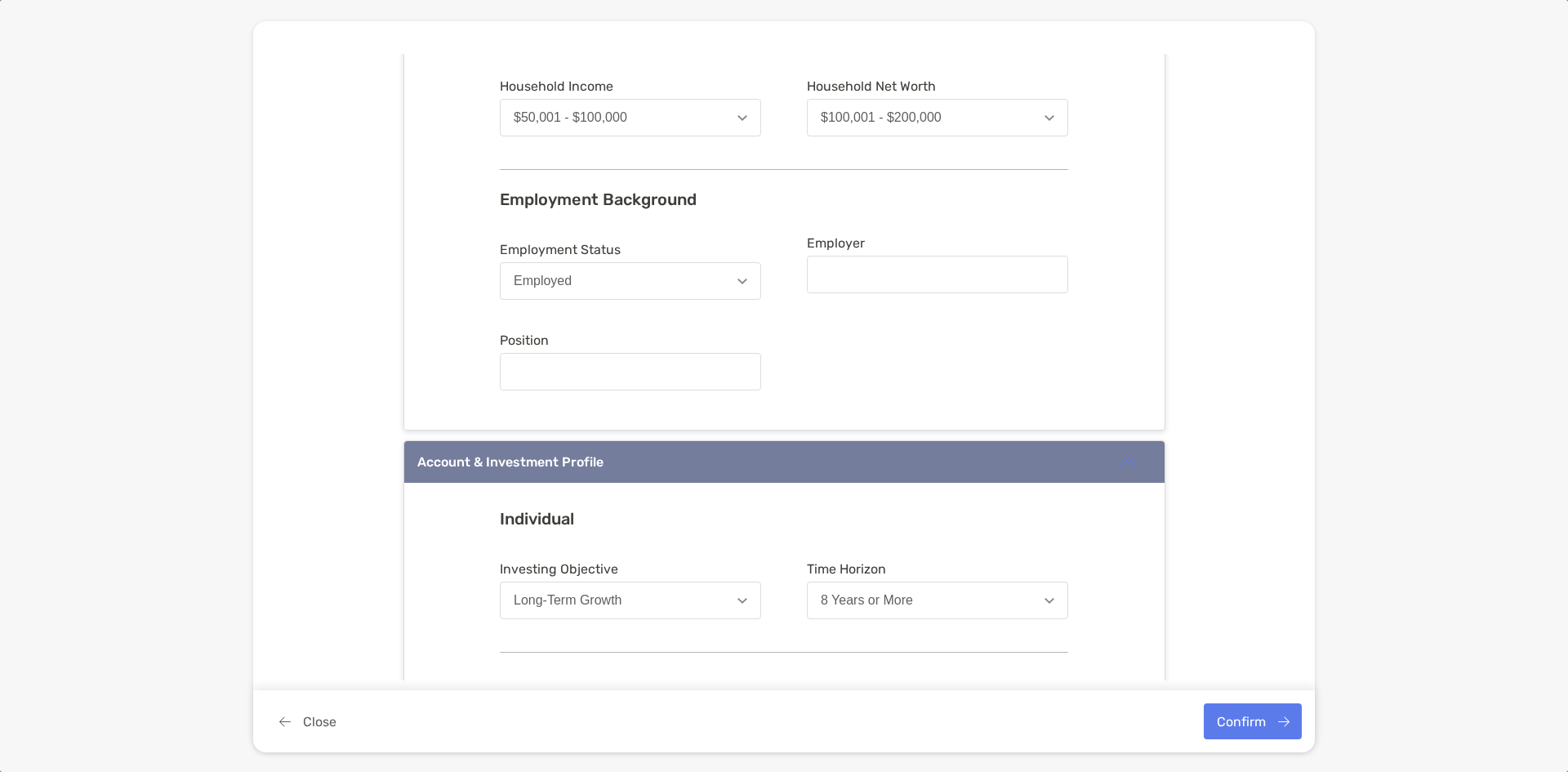
scroll to position [969, 0]
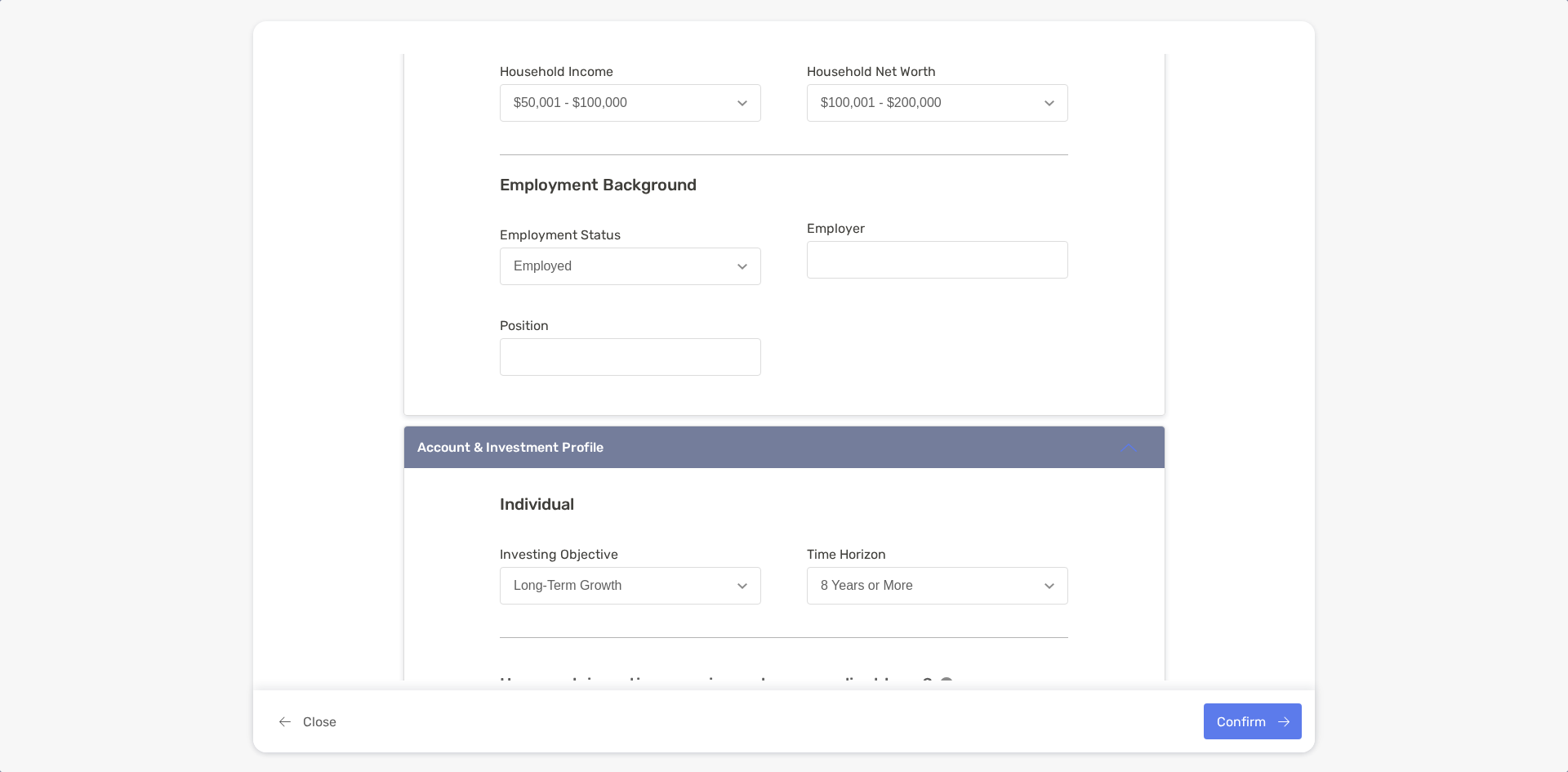
click at [891, 241] on div at bounding box center [937, 261] width 261 height 38
click at [891, 253] on input "Employer" at bounding box center [938, 260] width 258 height 14
click at [889, 253] on input "Employer" at bounding box center [938, 260] width 258 height 14
click at [868, 265] on input "Employer" at bounding box center [938, 260] width 258 height 14
click at [878, 254] on input "Employer" at bounding box center [938, 260] width 258 height 14
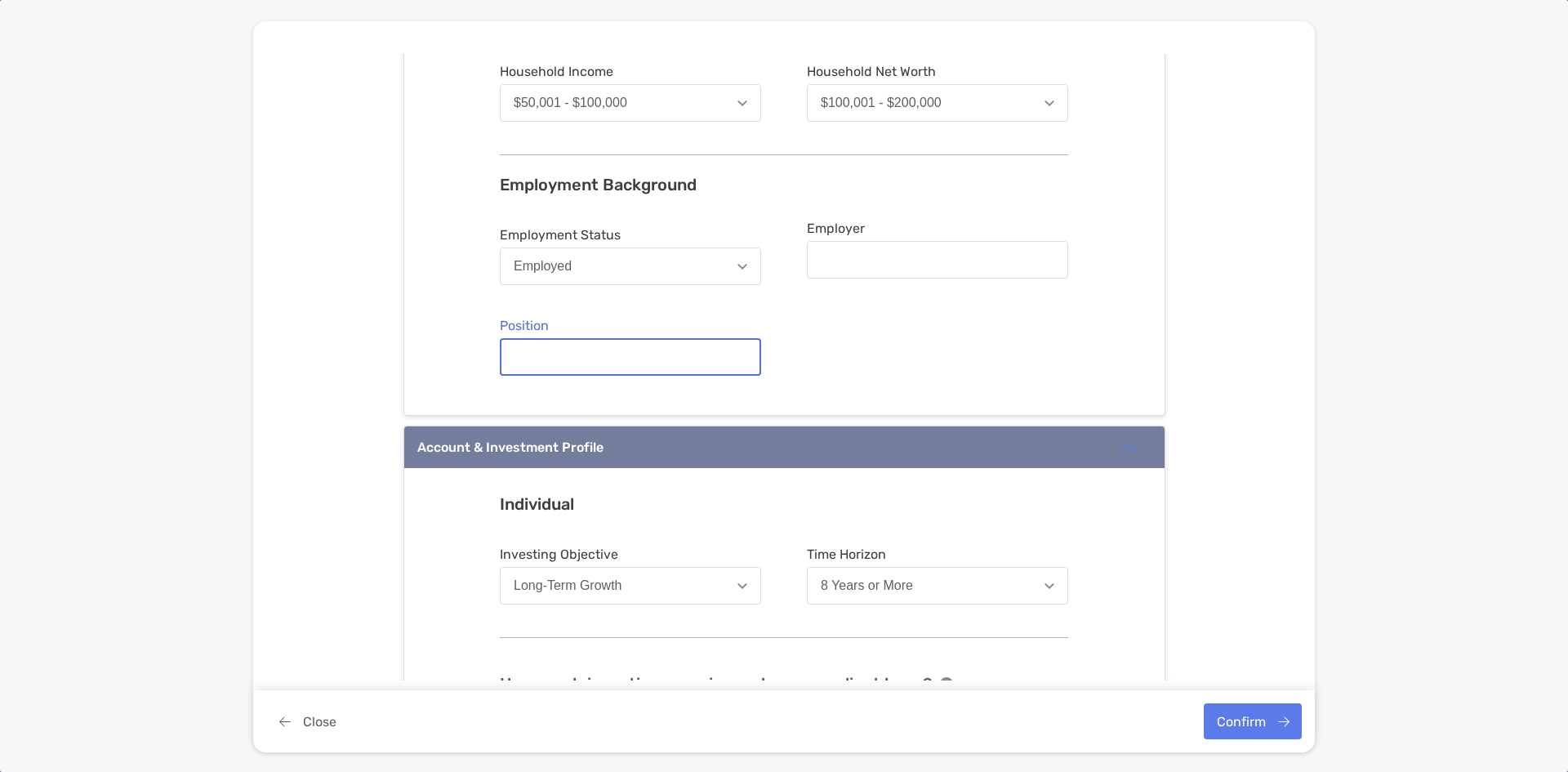
click at [624, 355] on input "Position" at bounding box center [631, 357] width 258 height 14
type input "**********"
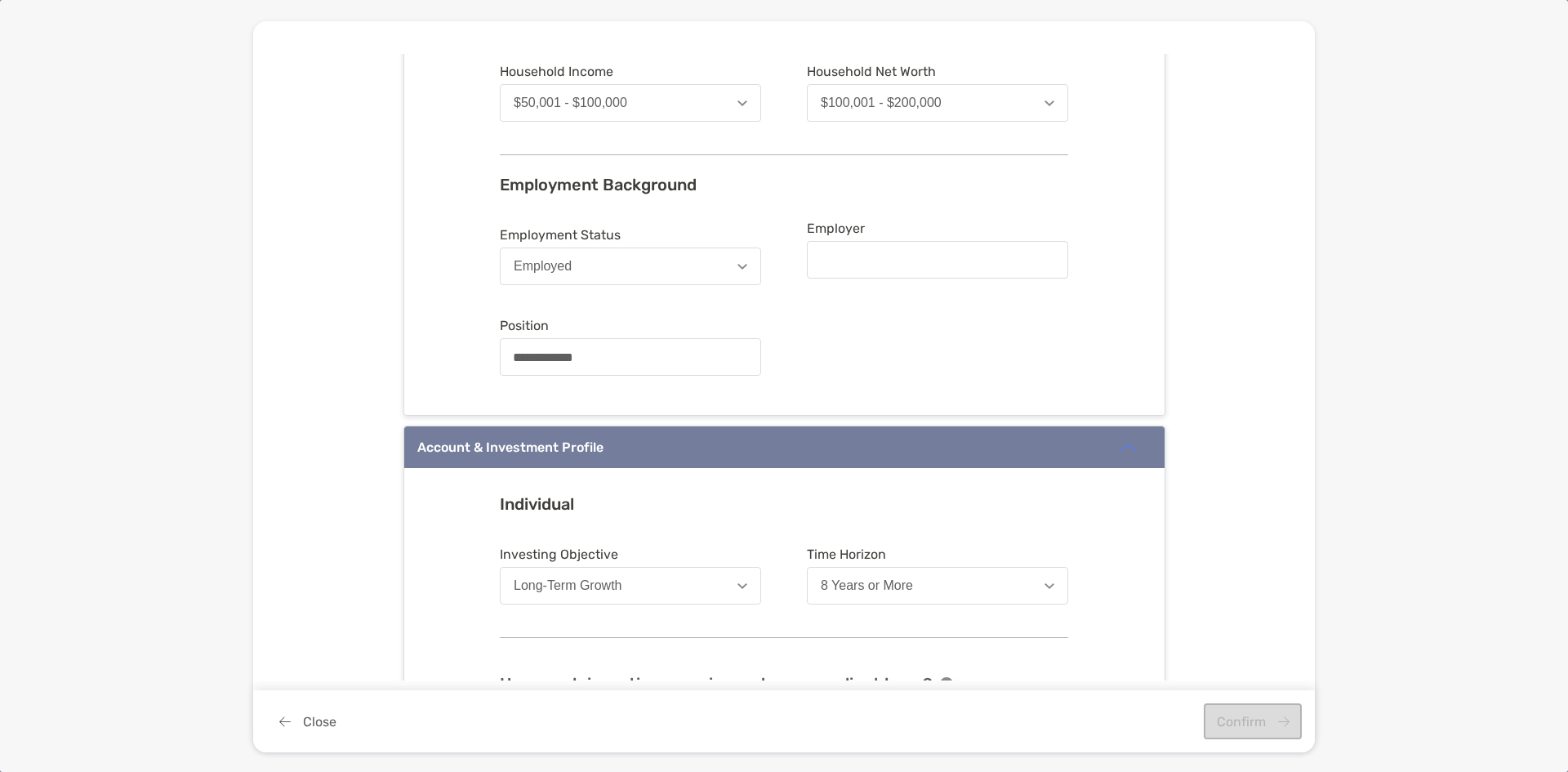
click at [870, 250] on div at bounding box center [937, 261] width 261 height 38
click at [870, 253] on input "Employer" at bounding box center [938, 260] width 258 height 14
click at [882, 259] on input "Employer" at bounding box center [938, 260] width 258 height 14
click at [884, 236] on label "Employer" at bounding box center [937, 249] width 261 height 58
click at [884, 253] on input "Employer" at bounding box center [938, 260] width 258 height 14
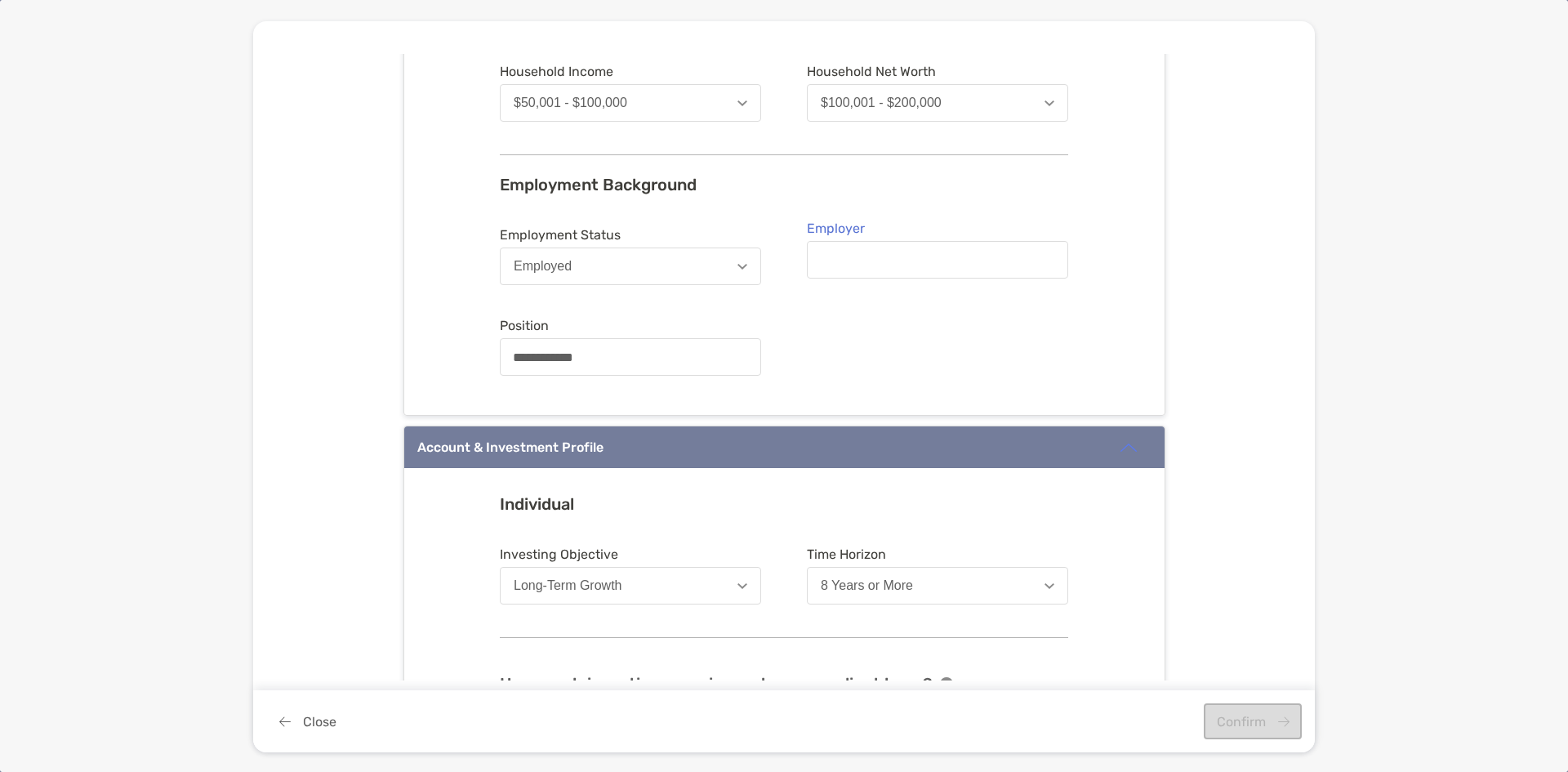
click at [883, 251] on div at bounding box center [937, 261] width 261 height 38
click at [883, 253] on input "Employer" at bounding box center [938, 260] width 258 height 14
click at [877, 262] on input "Employer" at bounding box center [938, 260] width 258 height 14
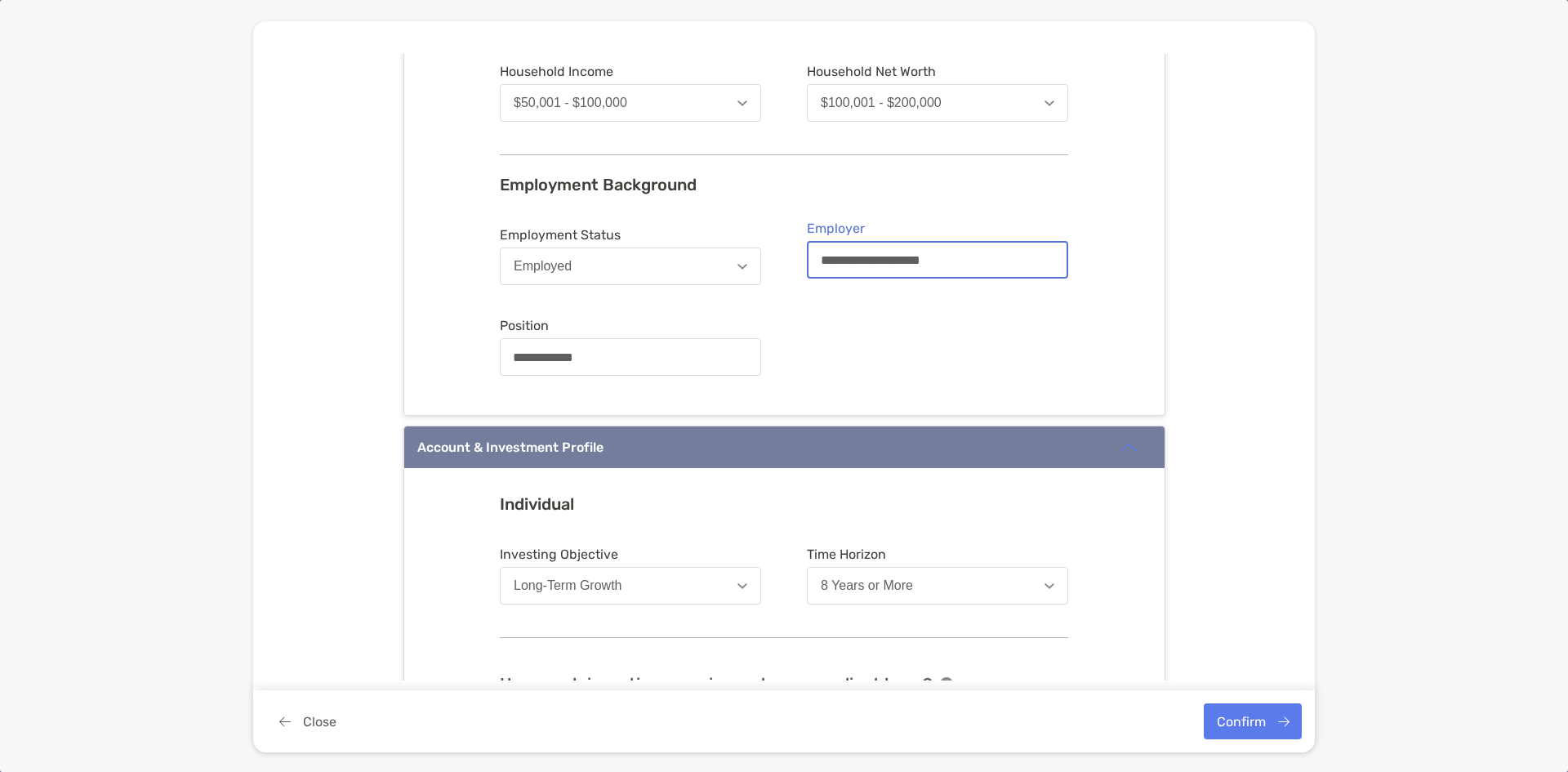
type input "**********"
click at [962, 350] on form "**********" at bounding box center [784, 301] width 568 height 162
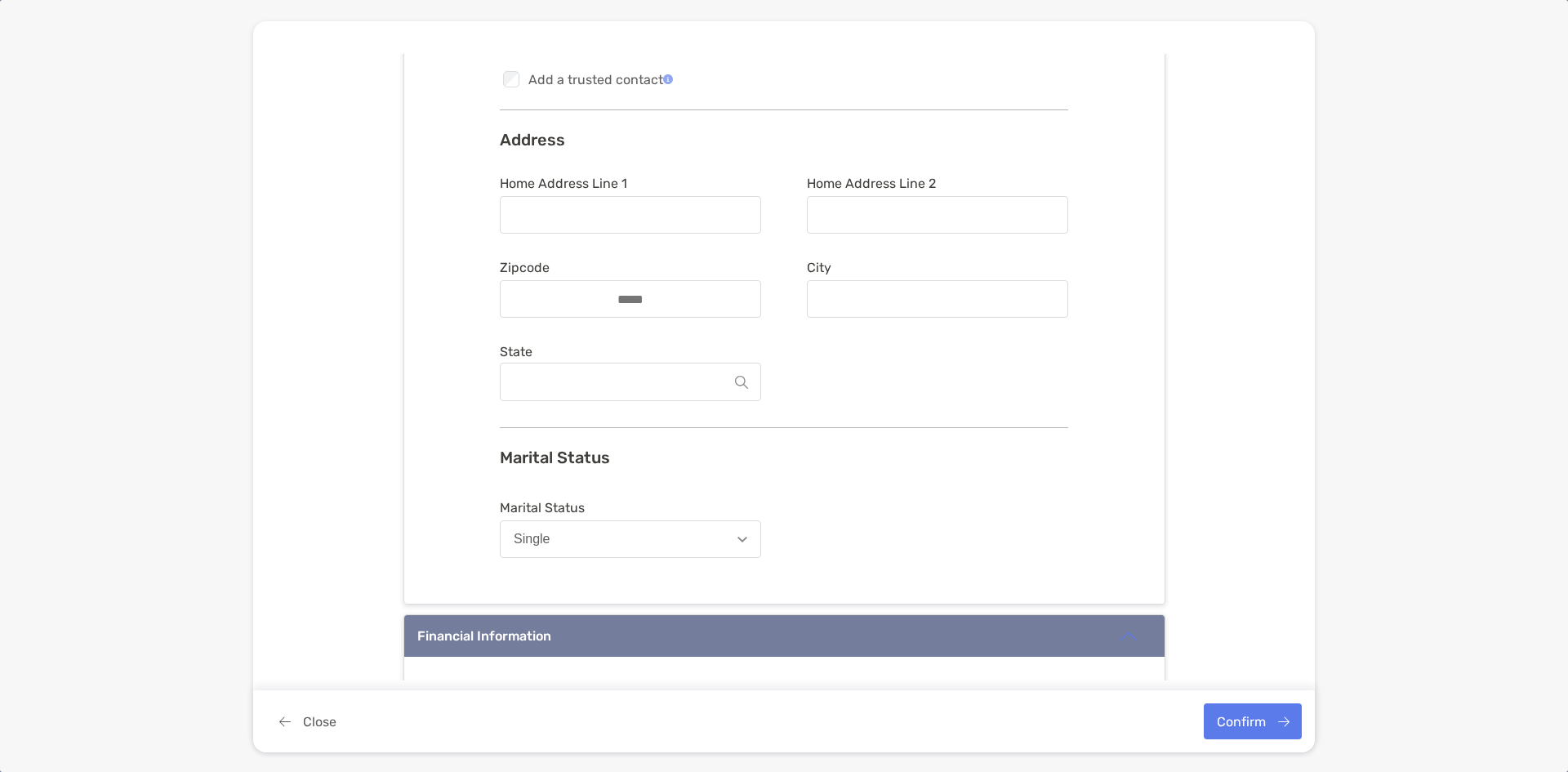
scroll to position [234, 0]
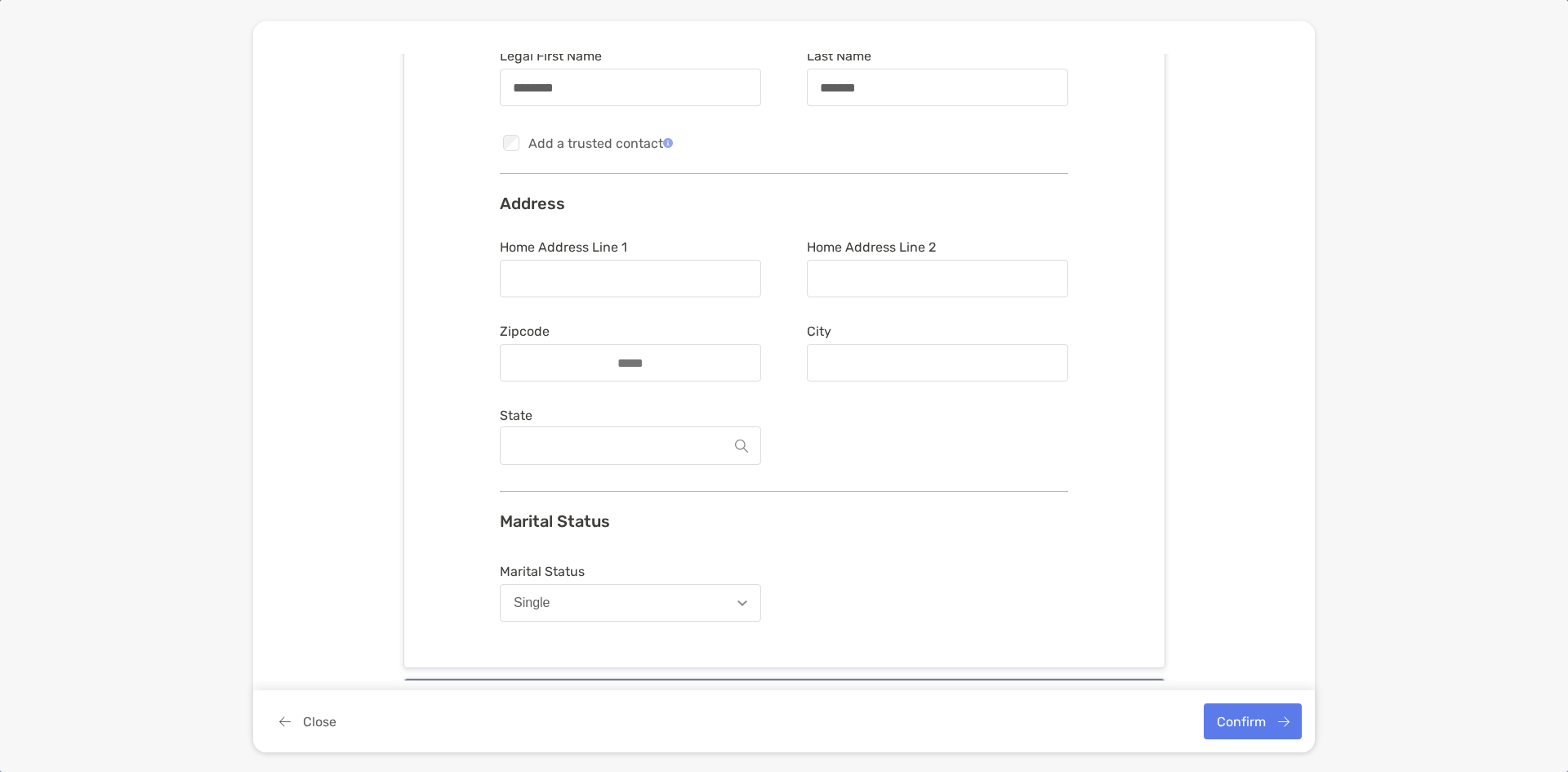
click at [641, 264] on div at bounding box center [630, 279] width 261 height 38
click at [641, 272] on input "Home Address Line 1" at bounding box center [631, 279] width 258 height 14
click at [628, 281] on input "Home Address Line 1" at bounding box center [631, 279] width 258 height 14
click at [316, 720] on button "Close" at bounding box center [307, 722] width 83 height 36
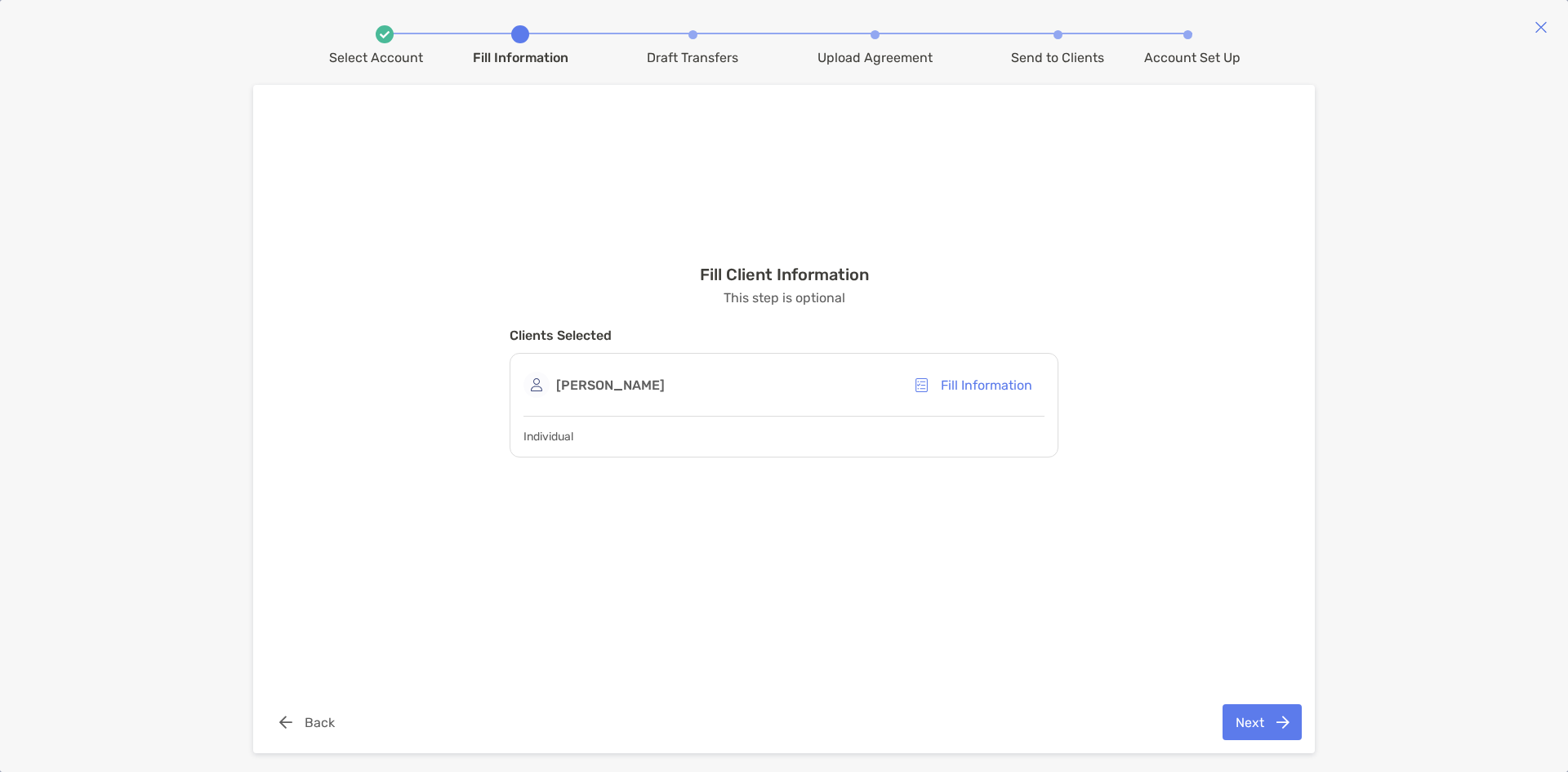
click at [1541, 27] on img at bounding box center [1541, 27] width 13 height 13
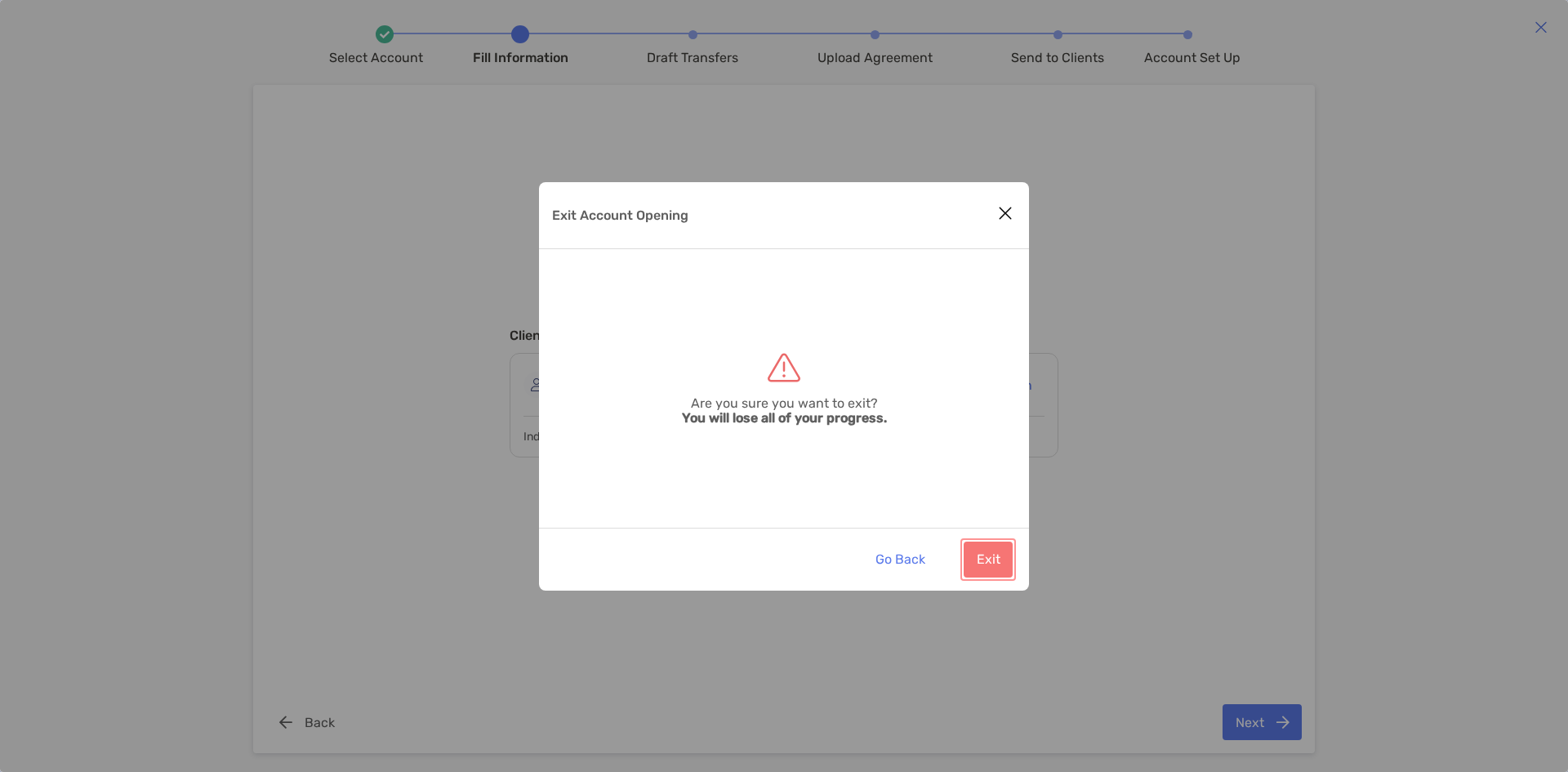
click at [974, 555] on button "Exit" at bounding box center [988, 560] width 49 height 36
click at [985, 563] on button "Exit" at bounding box center [988, 560] width 49 height 36
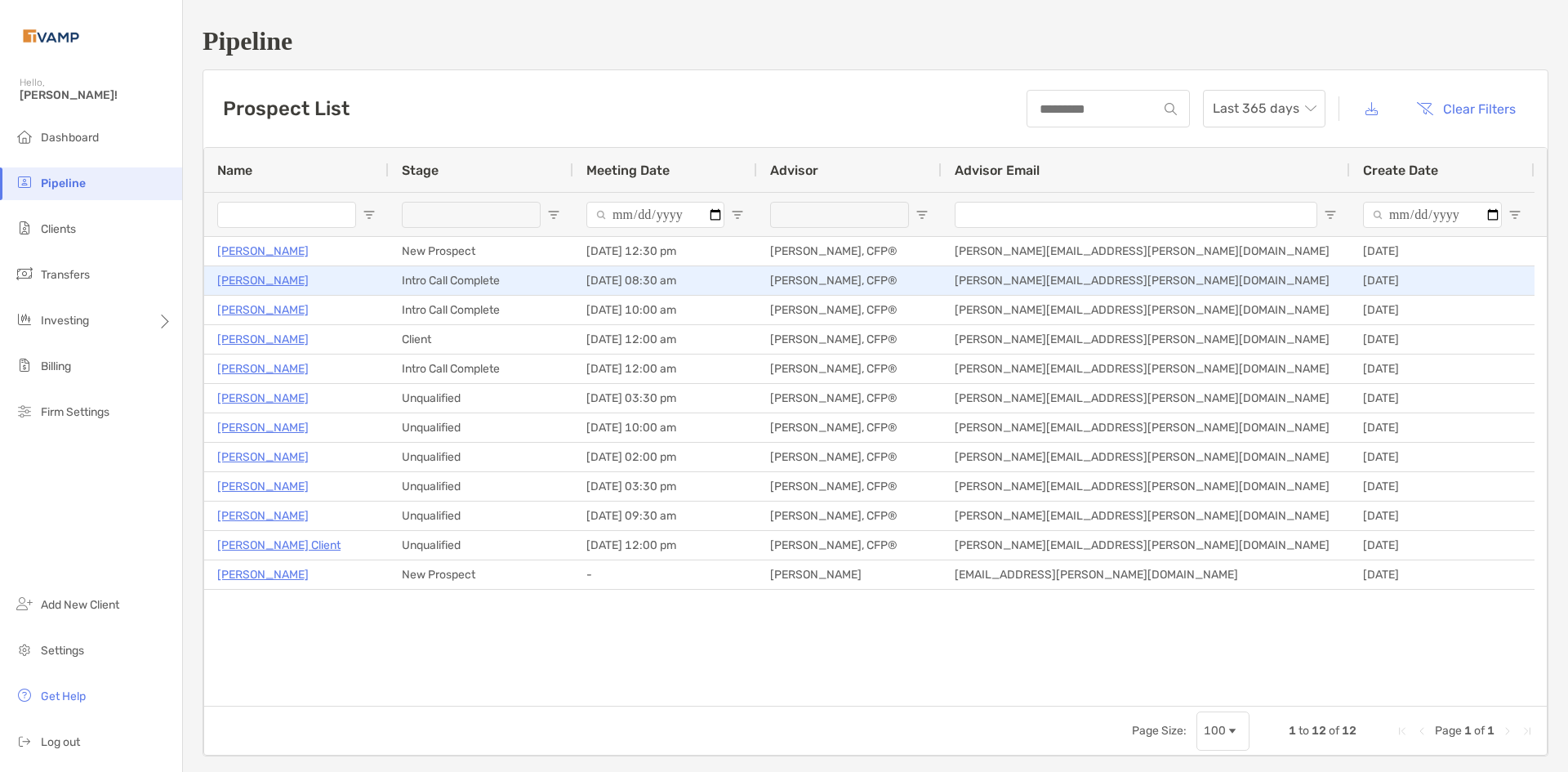
click at [270, 278] on p "Michelle Houston" at bounding box center [263, 280] width 91 height 20
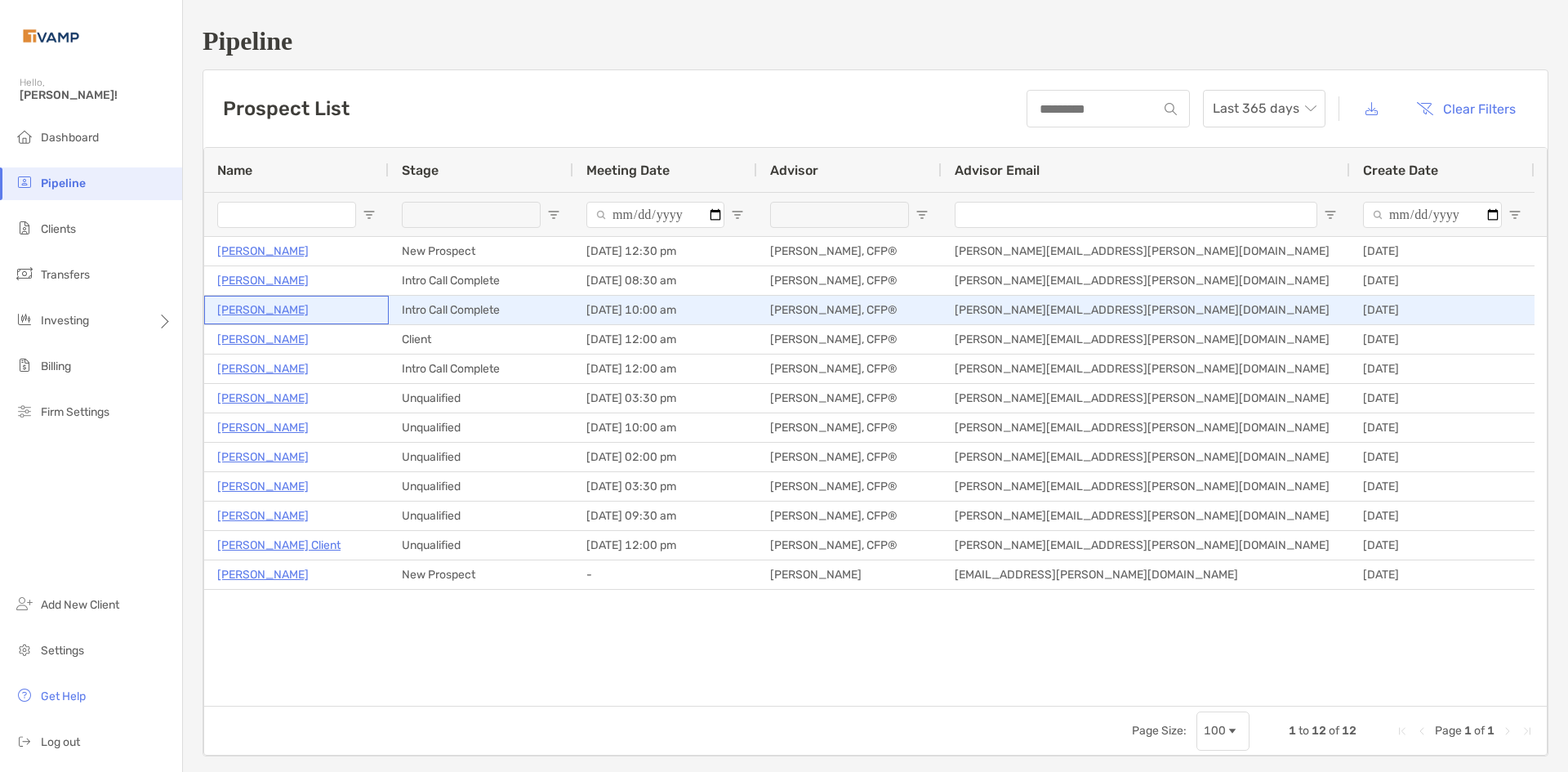
click at [246, 307] on p "Ria Voss" at bounding box center [263, 309] width 91 height 20
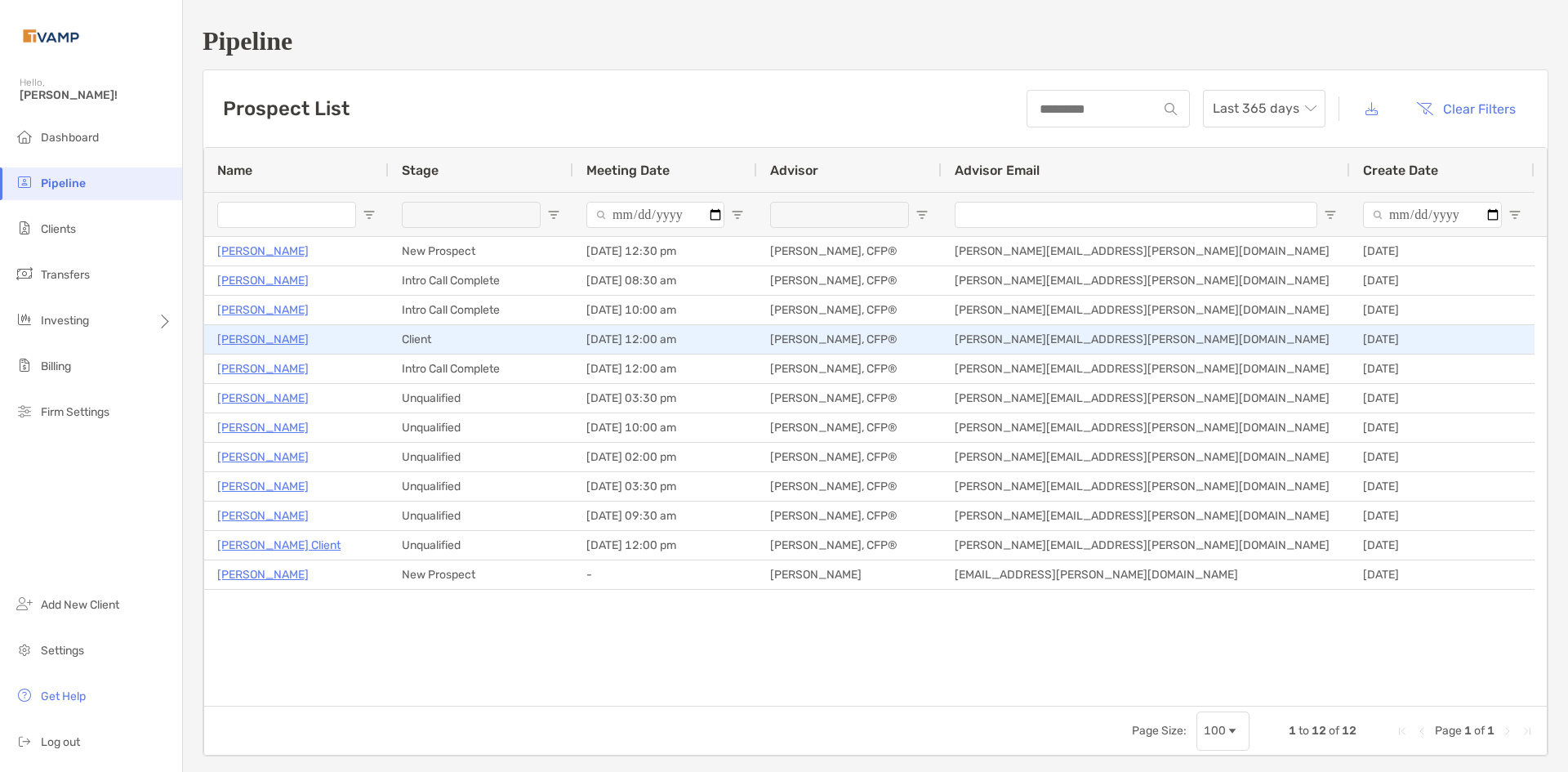
click at [298, 343] on p "Nicholas Fancera" at bounding box center [263, 338] width 91 height 20
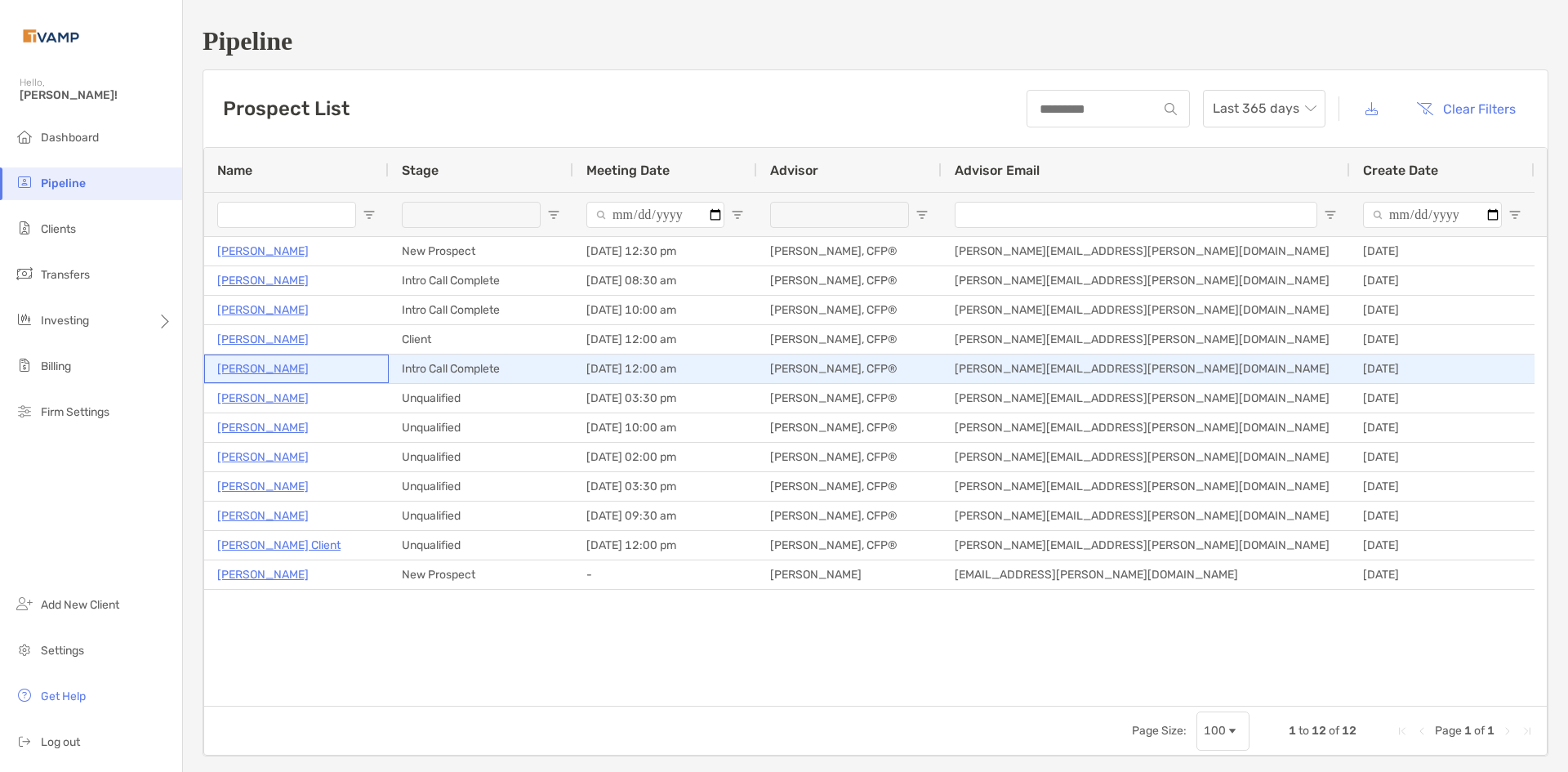
click at [273, 371] on p "[PERSON_NAME]" at bounding box center [263, 368] width 91 height 20
